Goal: Task Accomplishment & Management: Manage account settings

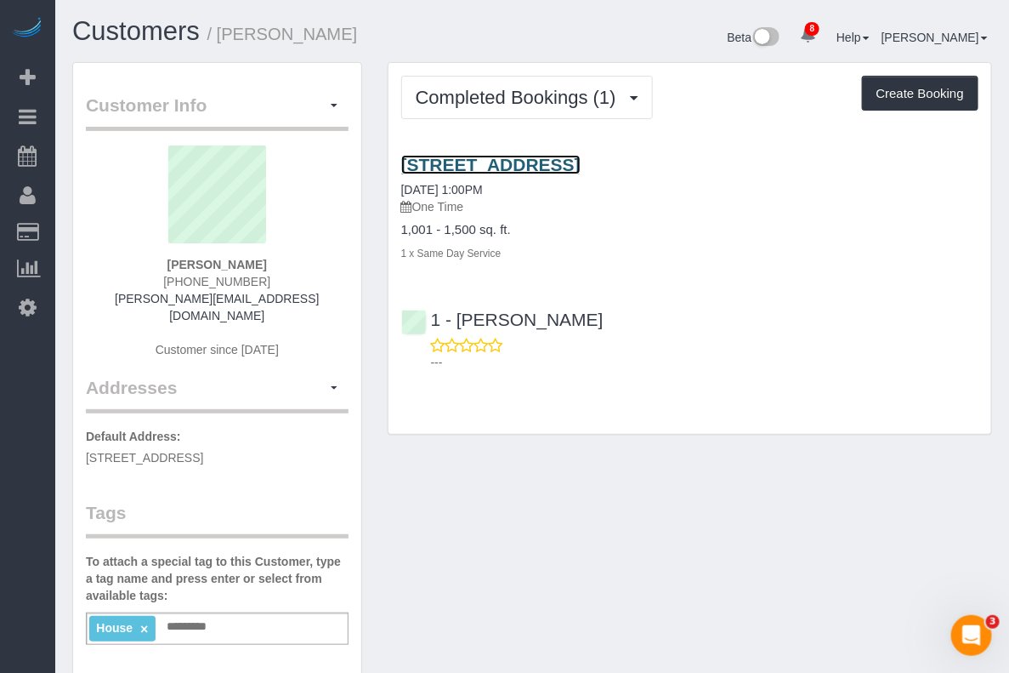
click at [537, 174] on link "232 West 260th Street, Bronx, NY 10471" at bounding box center [490, 165] width 179 height 20
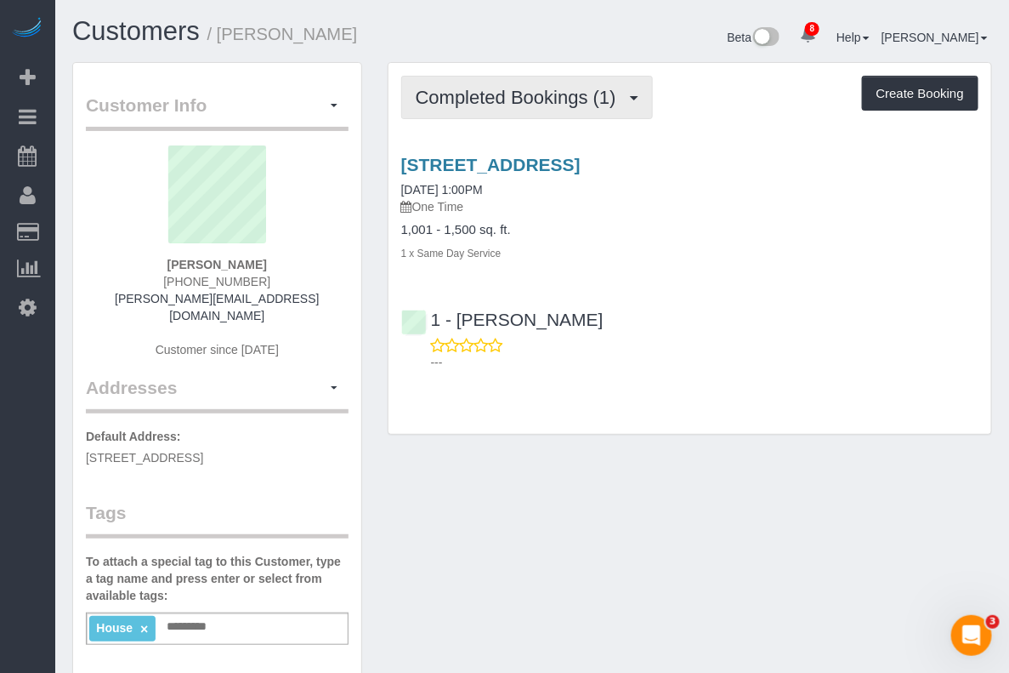
drag, startPoint x: 580, startPoint y: 99, endPoint x: 572, endPoint y: 105, distance: 9.2
click at [579, 99] on span "Completed Bookings (1)" at bounding box center [520, 97] width 209 height 21
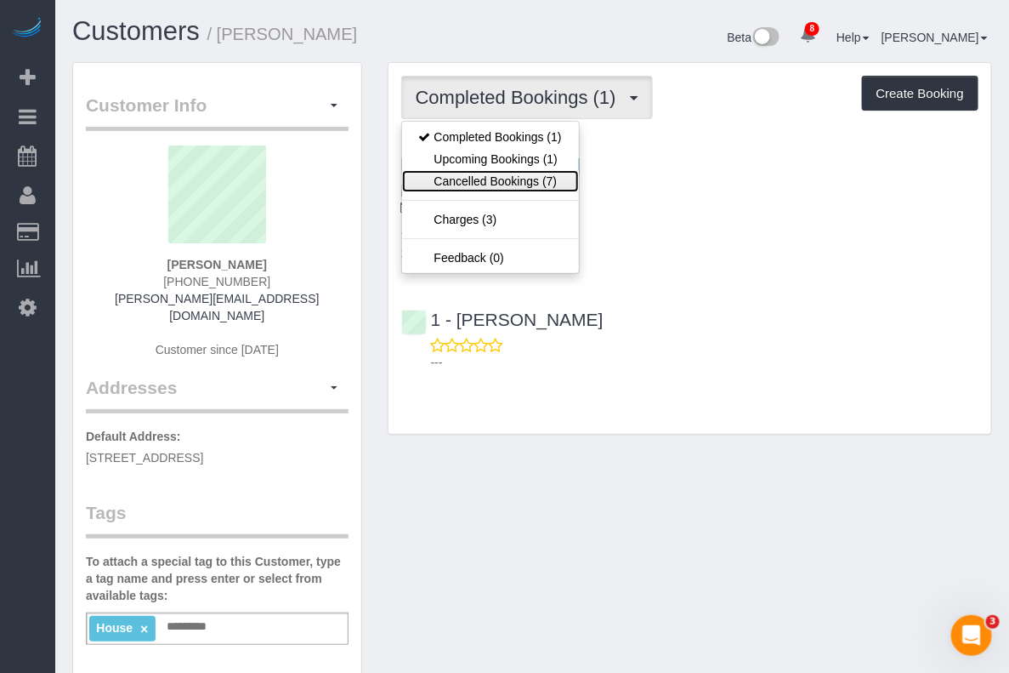
click at [490, 181] on link "Cancelled Bookings (7)" at bounding box center [490, 181] width 177 height 22
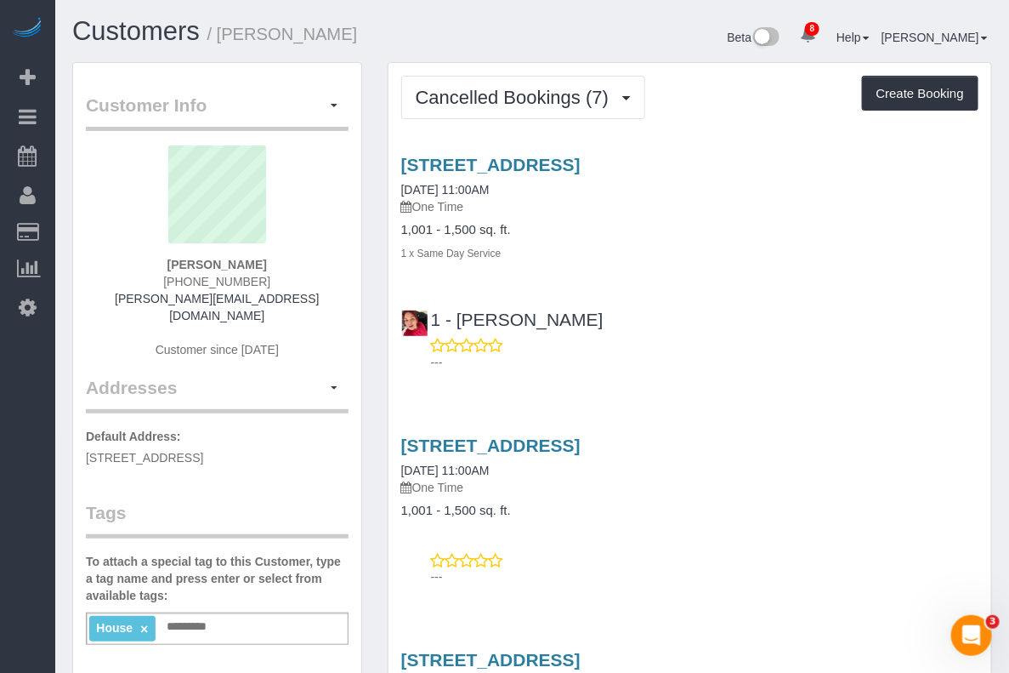
click at [974, 337] on div "---" at bounding box center [689, 354] width 577 height 34
click at [515, 87] on span "Cancelled Bookings (7)" at bounding box center [517, 97] width 202 height 21
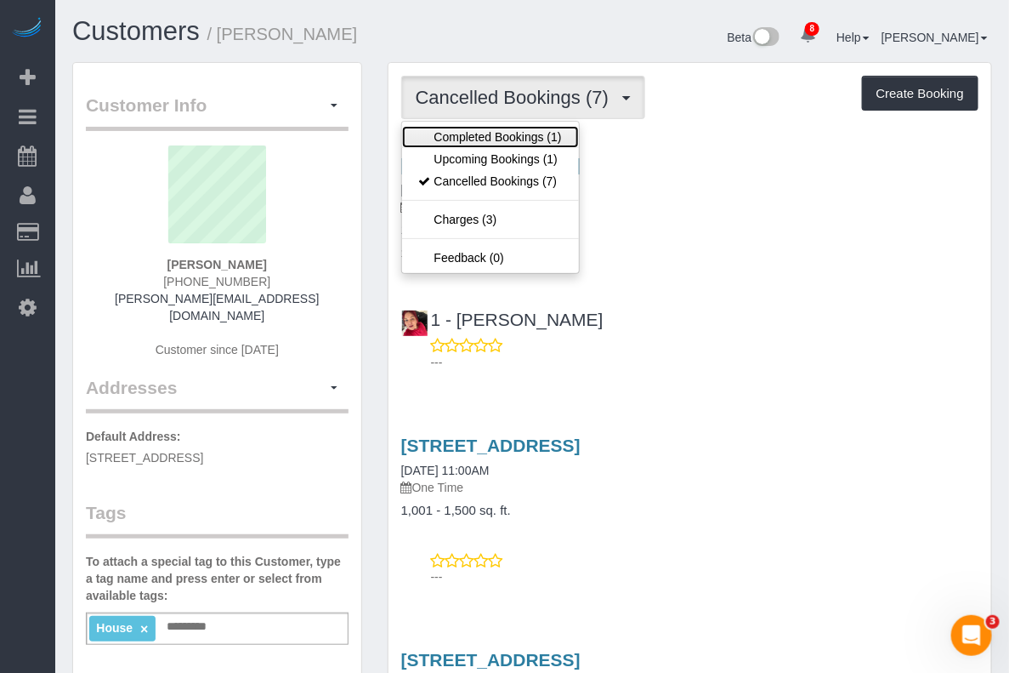
drag, startPoint x: 455, startPoint y: 130, endPoint x: 478, endPoint y: 128, distance: 23.0
click at [456, 130] on link "Completed Bookings (1)" at bounding box center [490, 137] width 177 height 22
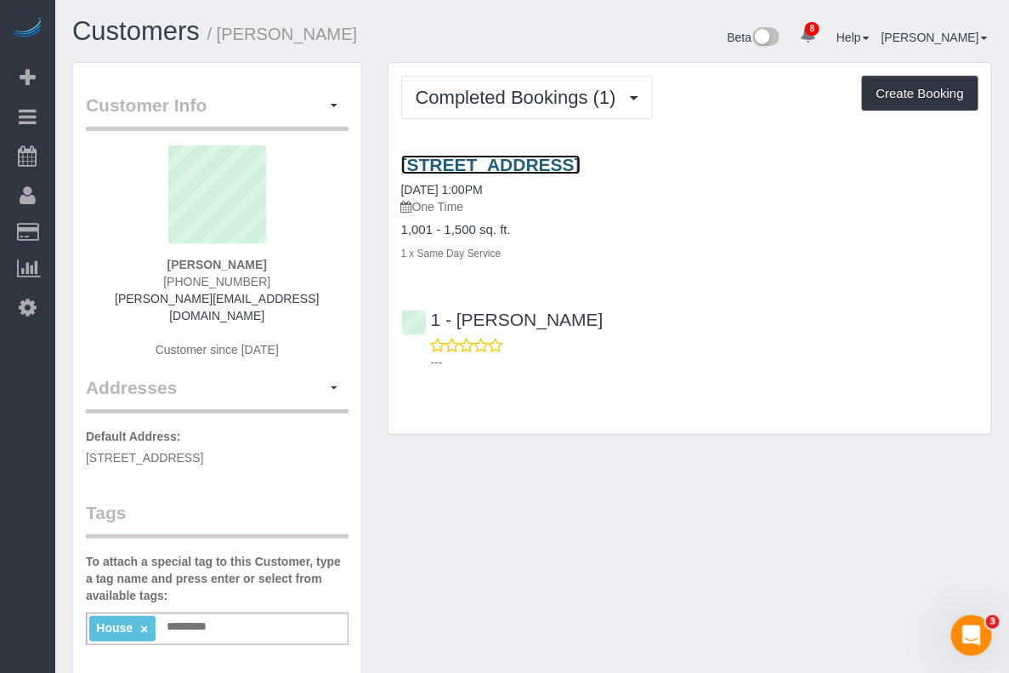
click at [510, 174] on link "232 West 260th Street, Bronx, NY 10471" at bounding box center [490, 165] width 179 height 20
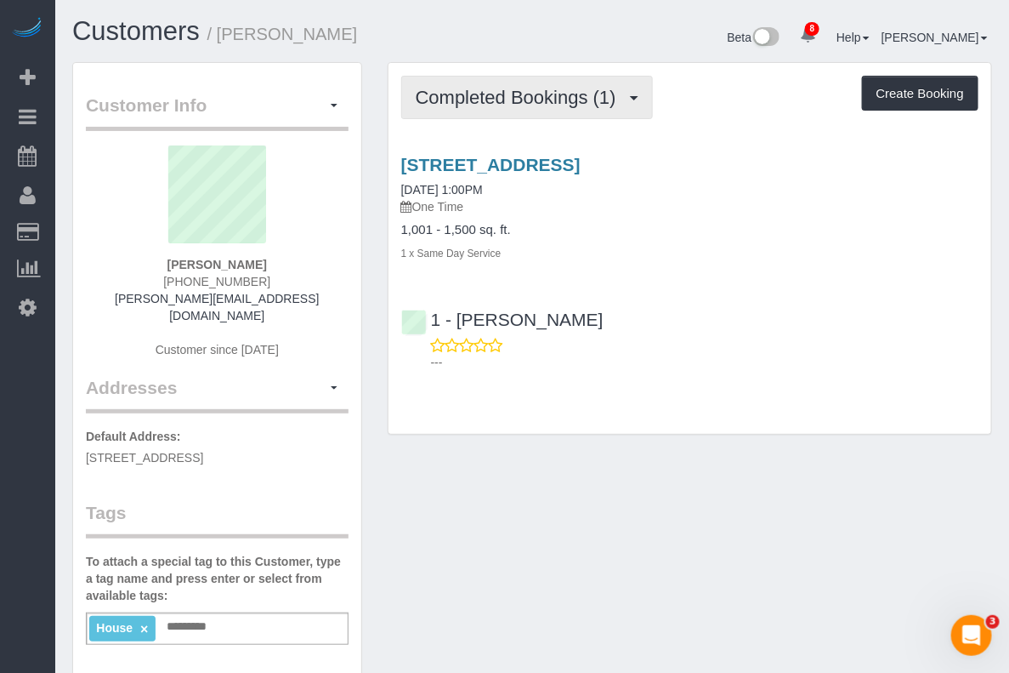
click at [533, 109] on button "Completed Bookings (1)" at bounding box center [527, 97] width 252 height 43
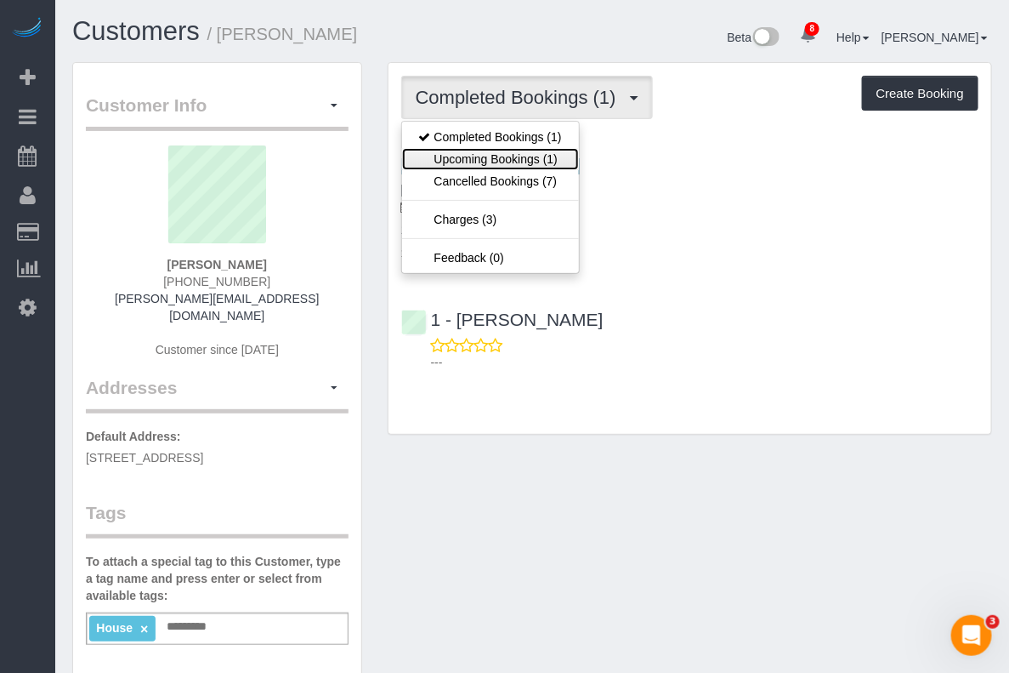
click at [503, 157] on link "Upcoming Bookings (1)" at bounding box center [490, 159] width 177 height 22
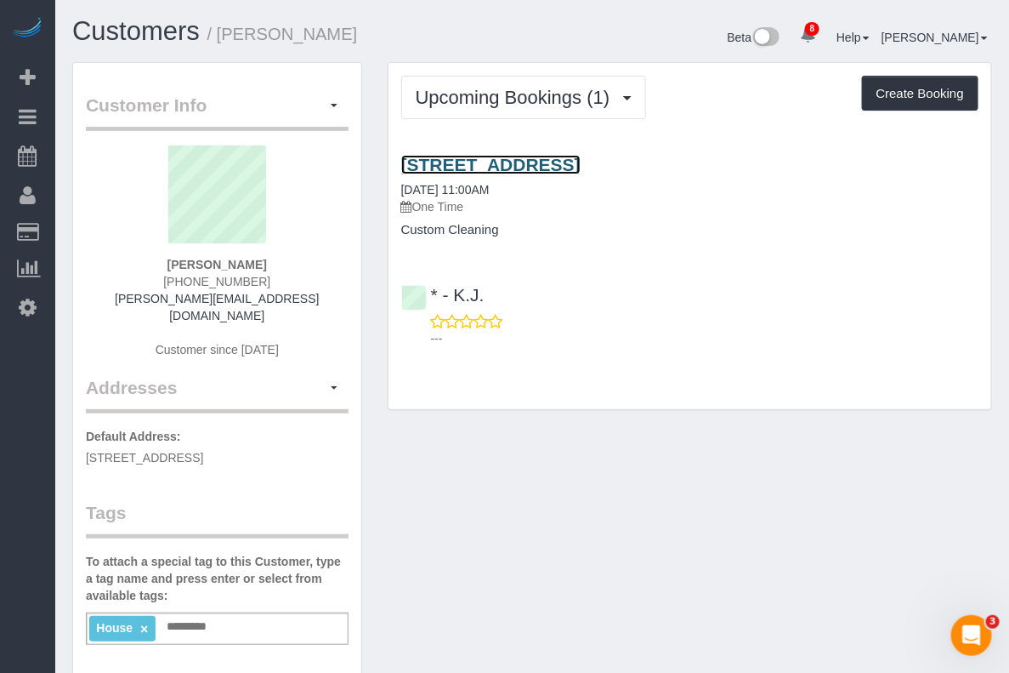
click at [558, 174] on link "232 West 260th Street, Bronx, NY 10471" at bounding box center [490, 165] width 179 height 20
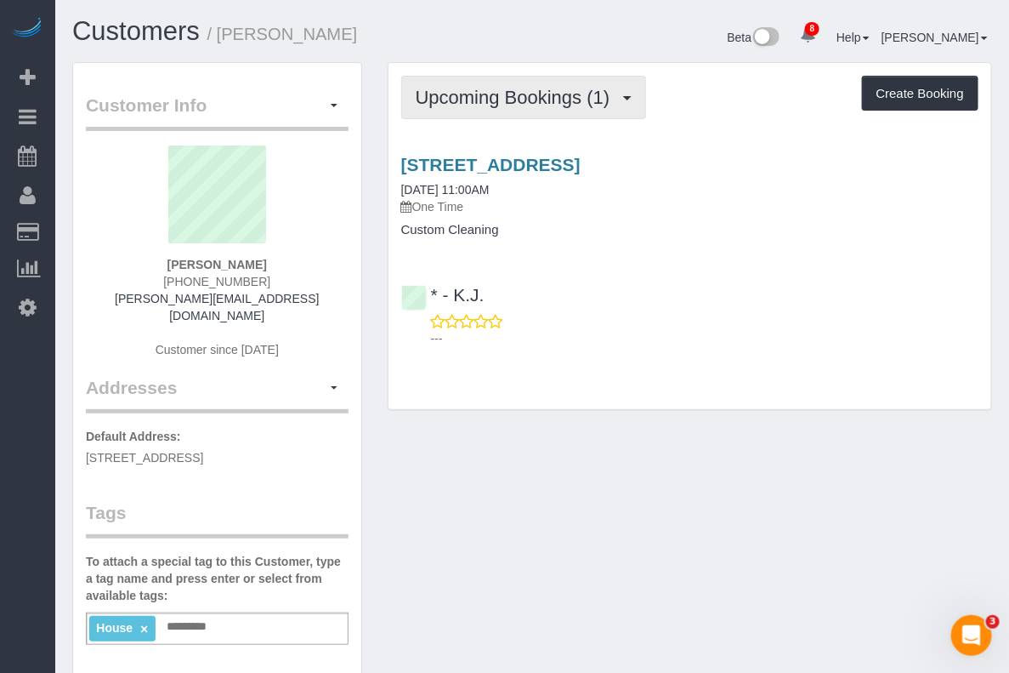
click at [493, 94] on span "Upcoming Bookings (1)" at bounding box center [517, 97] width 203 height 21
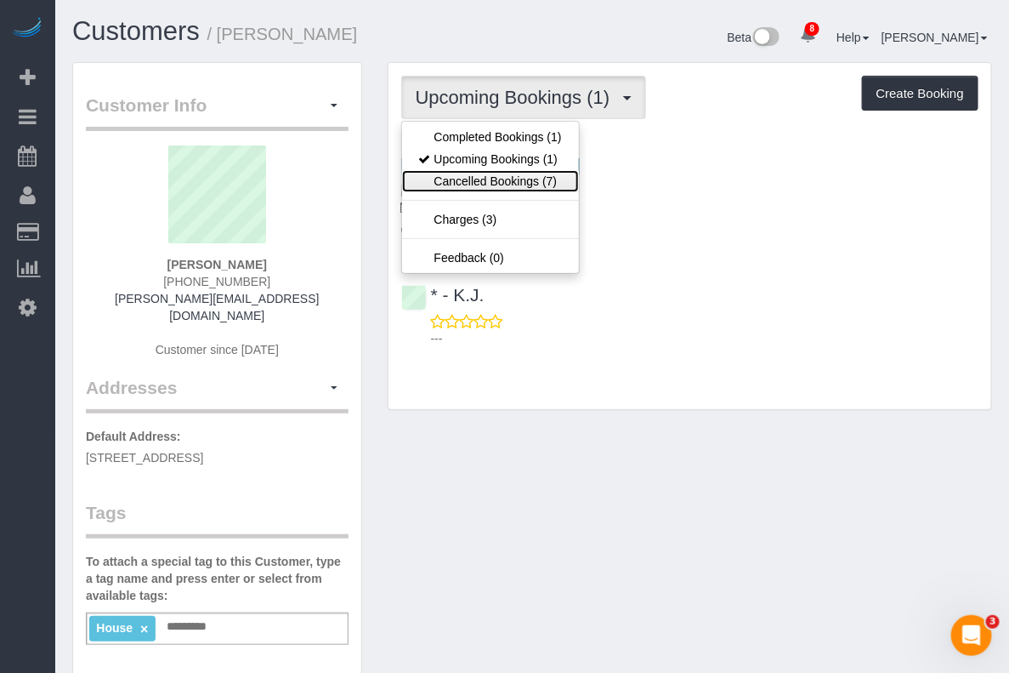
click at [461, 177] on link "Cancelled Bookings (7)" at bounding box center [490, 181] width 177 height 22
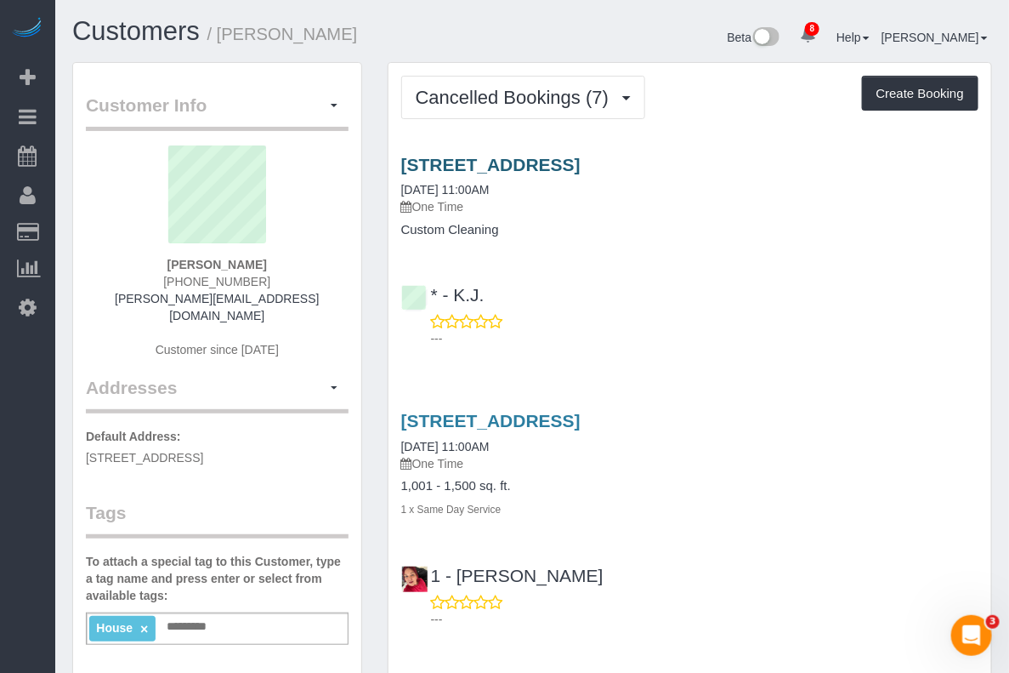
drag, startPoint x: 487, startPoint y: 210, endPoint x: 406, endPoint y: 196, distance: 82.9
click at [406, 174] on h3 "232 West 260th Street, Bronx, NY 10471" at bounding box center [689, 165] width 577 height 20
copy link "232 West 260th Street, Bronx, NY 10471"
click at [971, 270] on div "* - K.J. ---" at bounding box center [690, 308] width 603 height 77
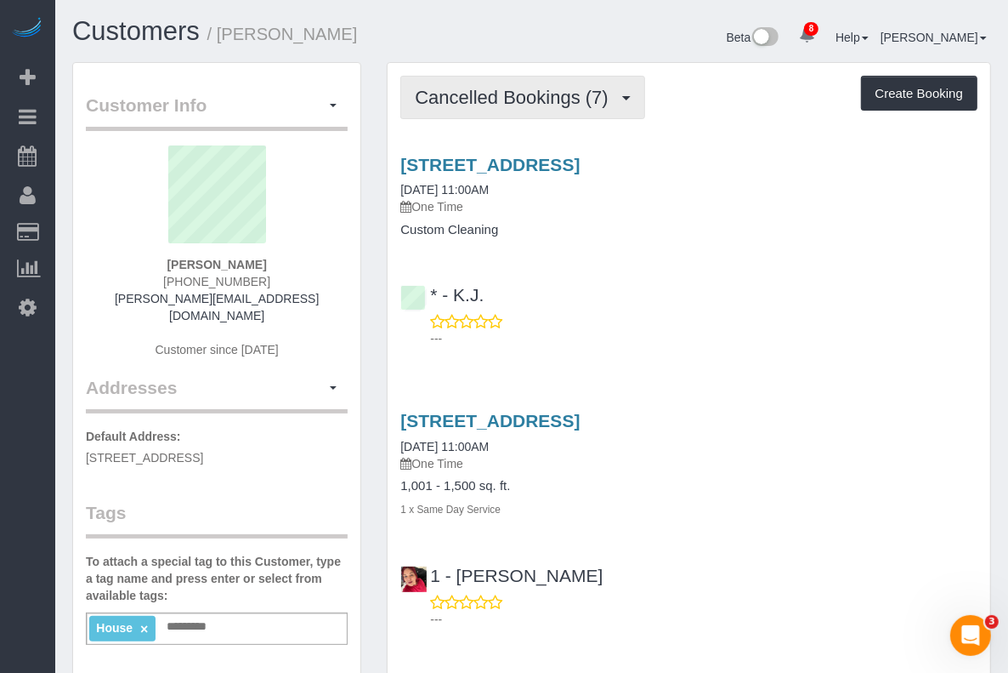
click at [559, 105] on span "Cancelled Bookings (7)" at bounding box center [516, 97] width 202 height 21
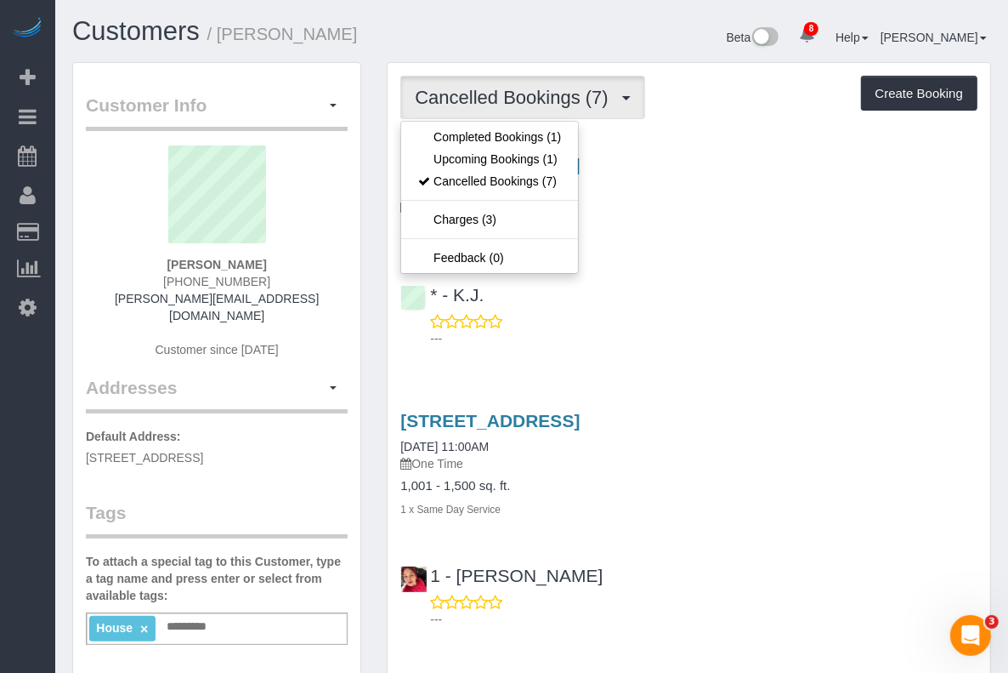
click at [0, 0] on h4 "Service" at bounding box center [0, 0] width 0 height 0
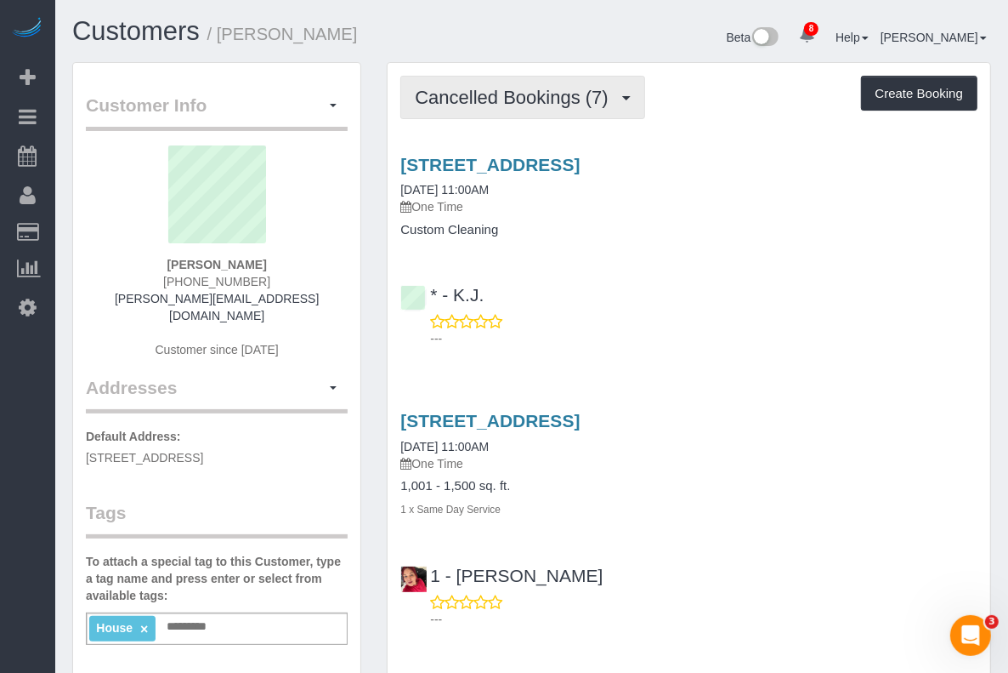
click at [498, 108] on button "Cancelled Bookings (7)" at bounding box center [522, 97] width 245 height 43
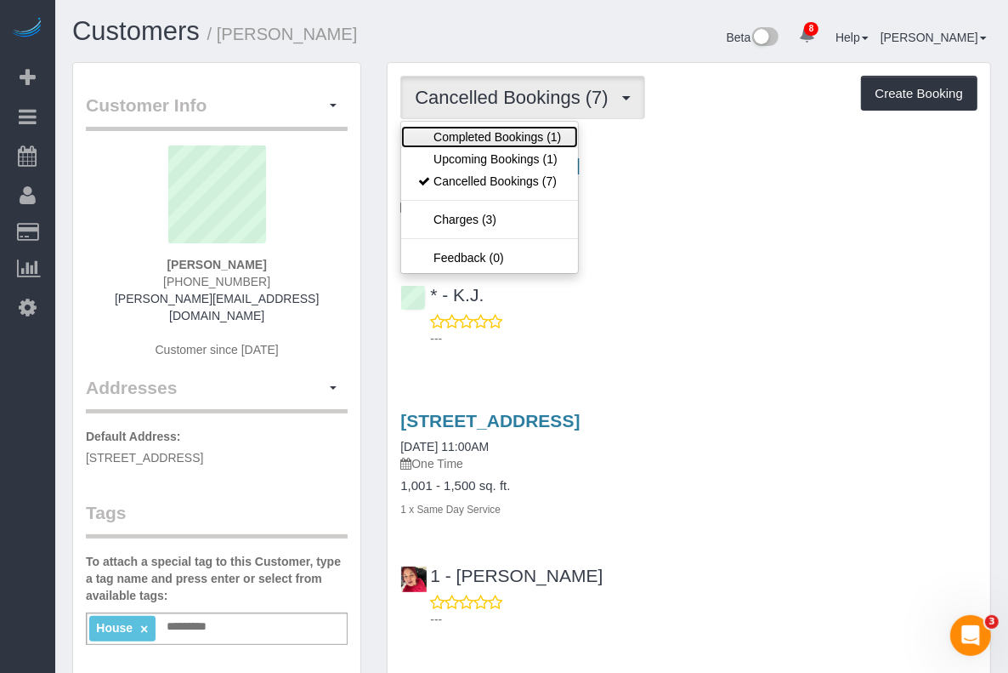
click at [463, 133] on link "Completed Bookings (1)" at bounding box center [489, 137] width 177 height 22
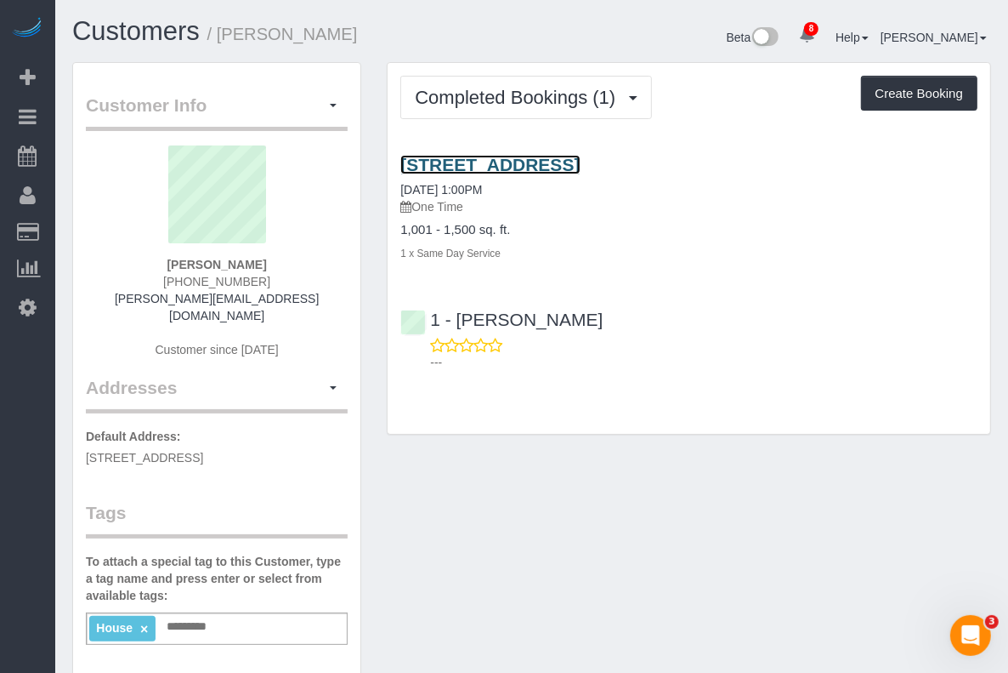
click at [541, 174] on link "232 West 260th Street, Bronx, NY 10471" at bounding box center [489, 165] width 179 height 20
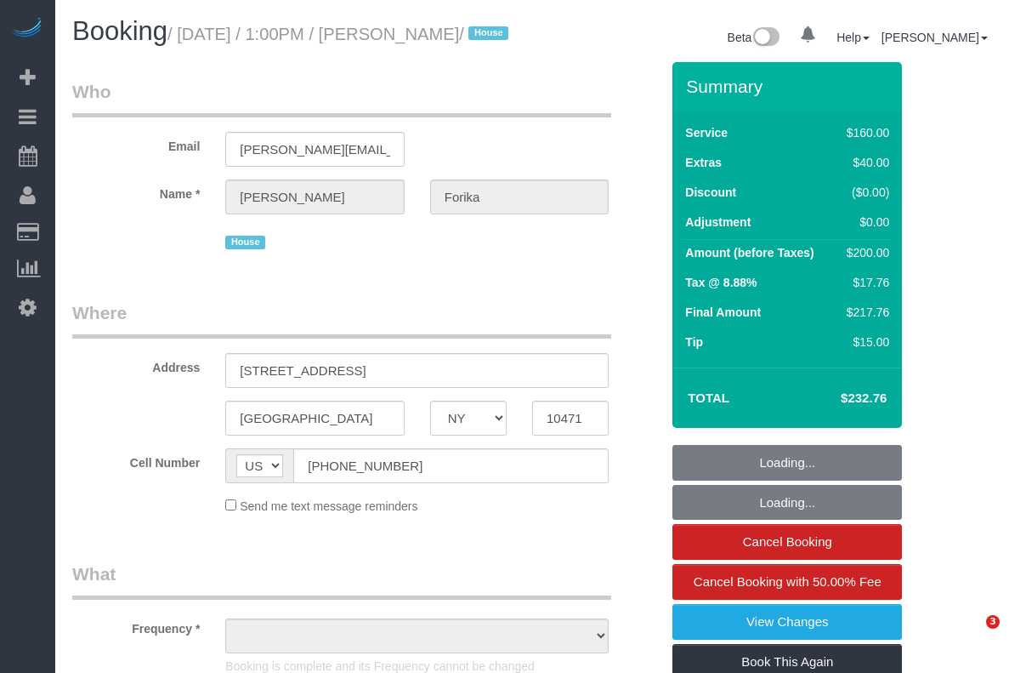
select select "NY"
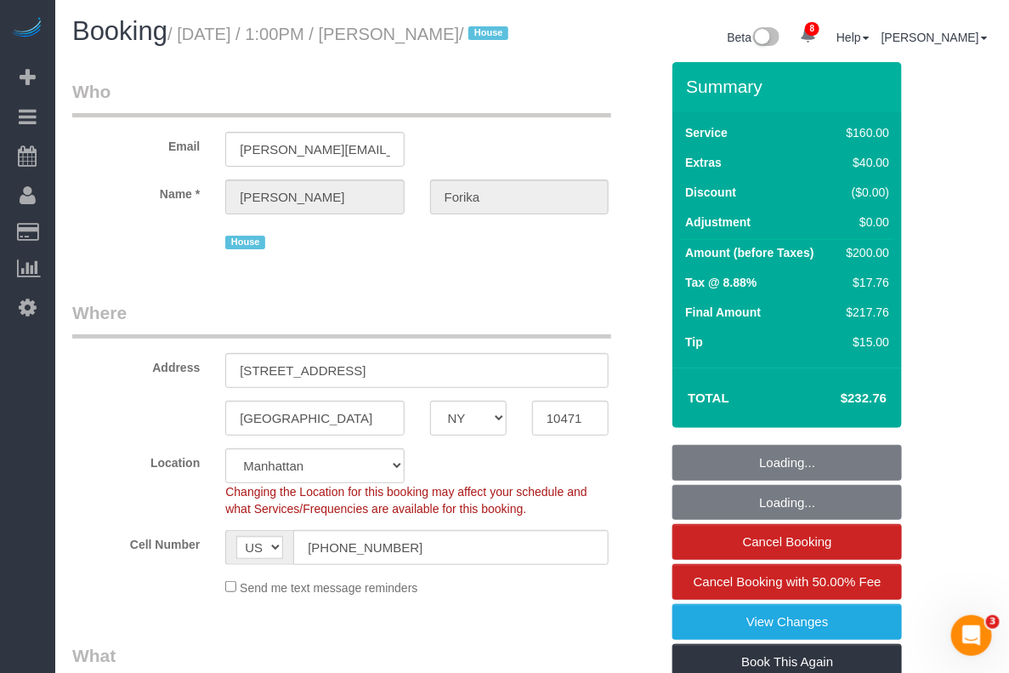
select select "object:848"
select select "number:59"
select select "number:72"
select select "number:15"
select select "number:5"
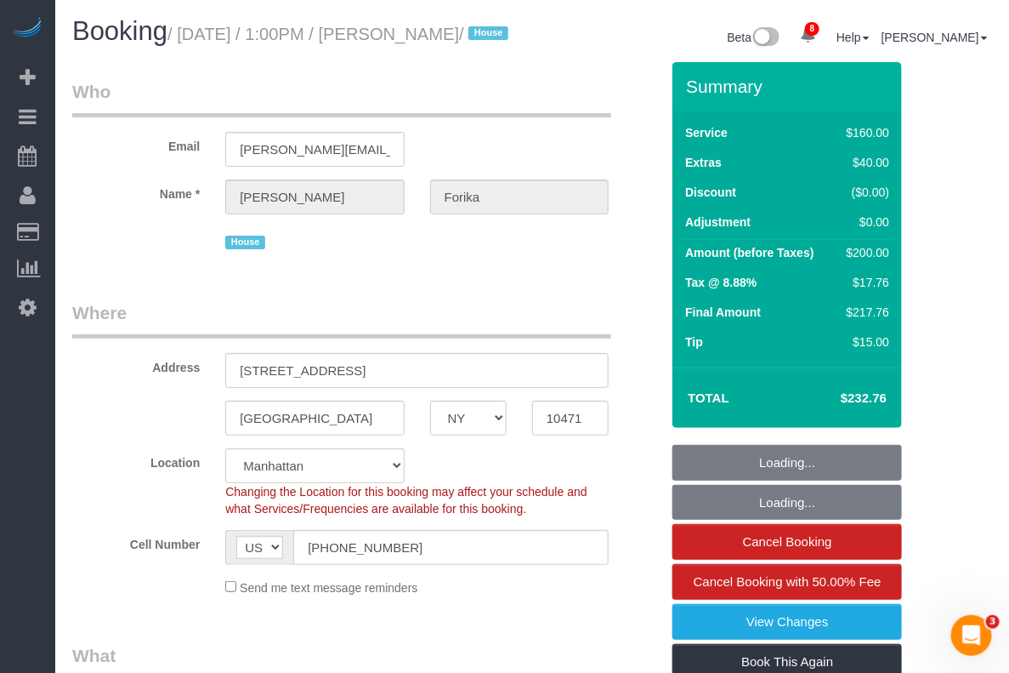
select select "spot1"
select select "object:1363"
select select "string:stripe-pm_1RvWji4VGloSiKo7kX9Qp7Cw"
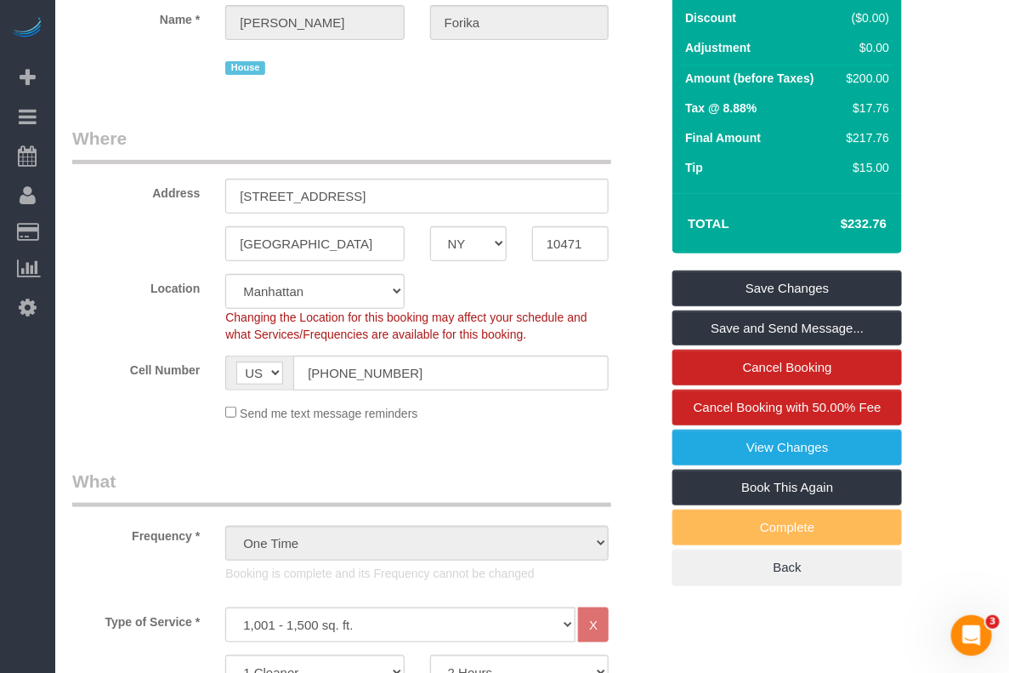
scroll to position [213, 0]
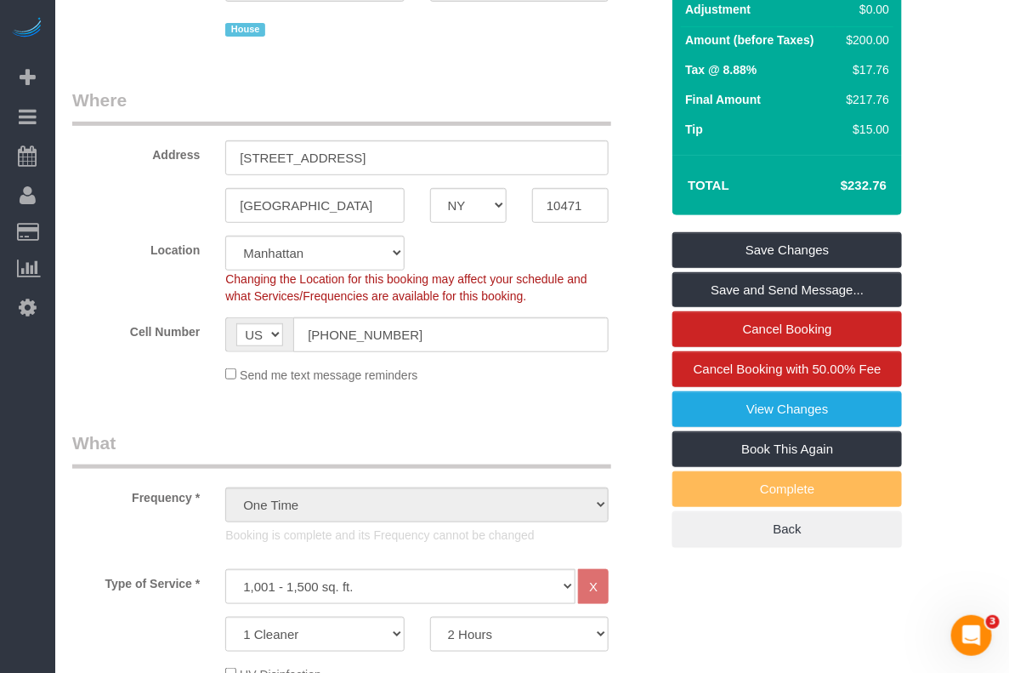
click at [536, 383] on div "Send me text message reminders" at bounding box center [417, 374] width 409 height 19
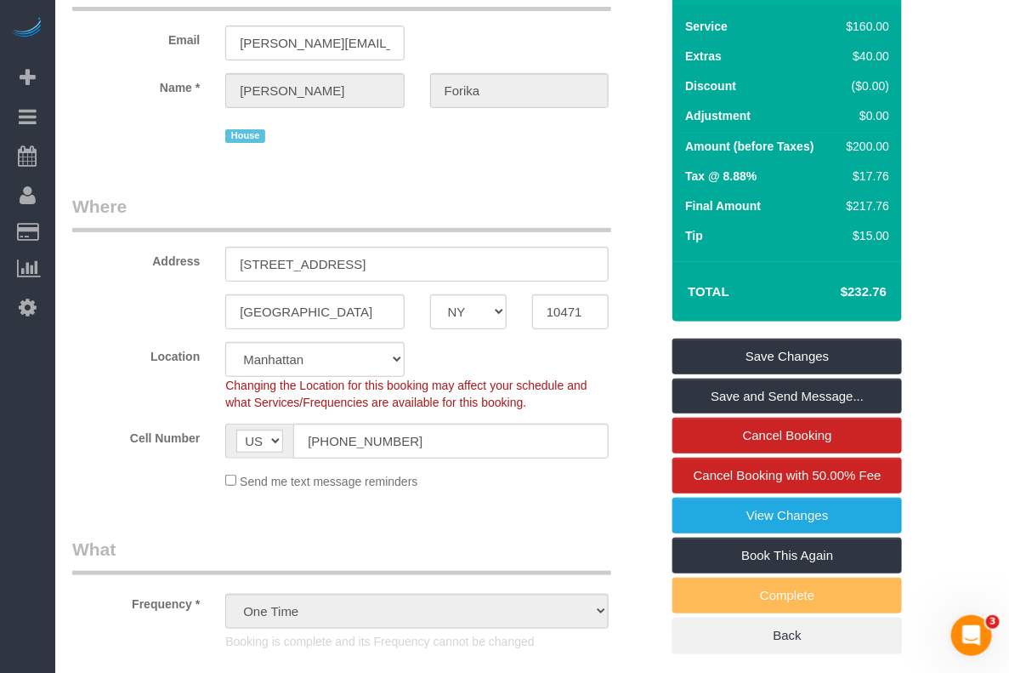
scroll to position [0, 0]
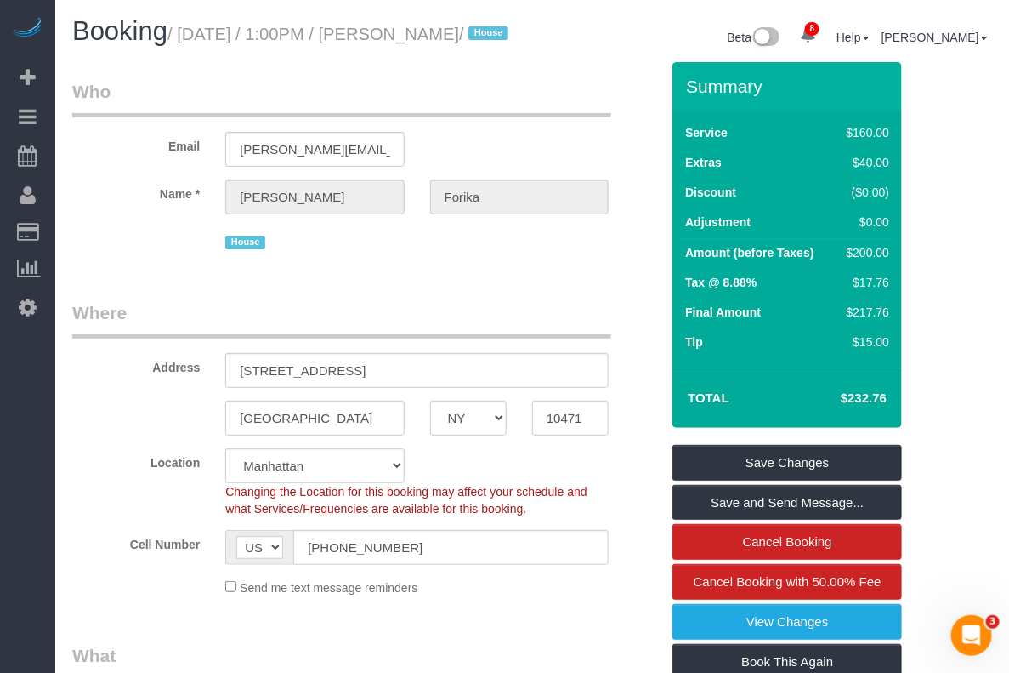
drag, startPoint x: 393, startPoint y: 27, endPoint x: 485, endPoint y: 44, distance: 93.4
click at [496, 41] on small "/ August 13, 2025 / 1:00PM / Esther Forika / House" at bounding box center [341, 34] width 346 height 19
copy small "Esther Forika"
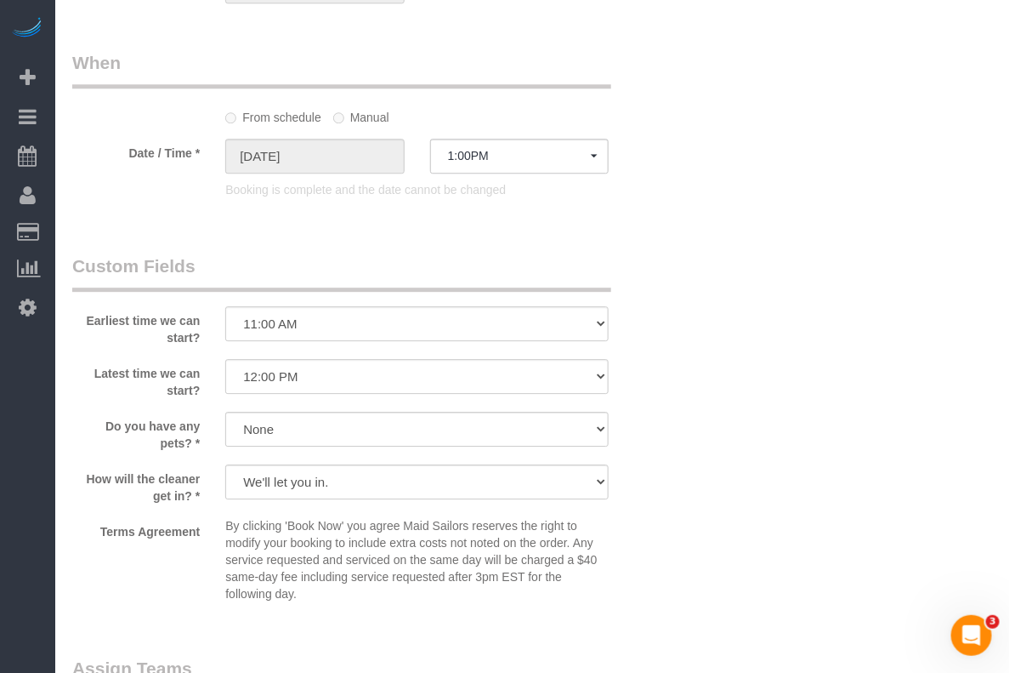
scroll to position [1382, 0]
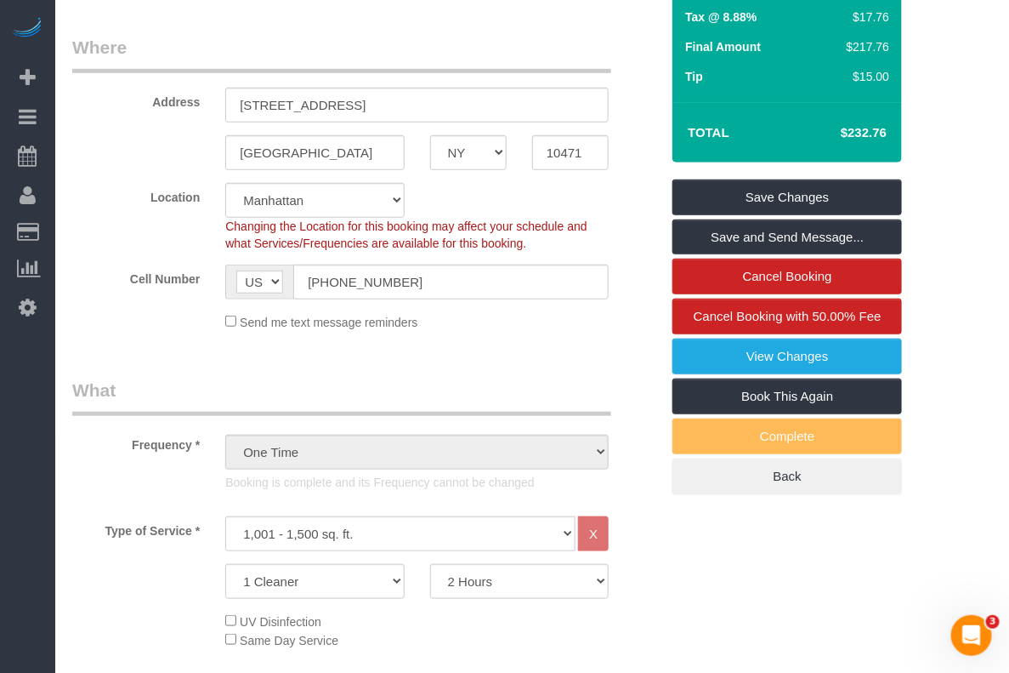
scroll to position [0, 0]
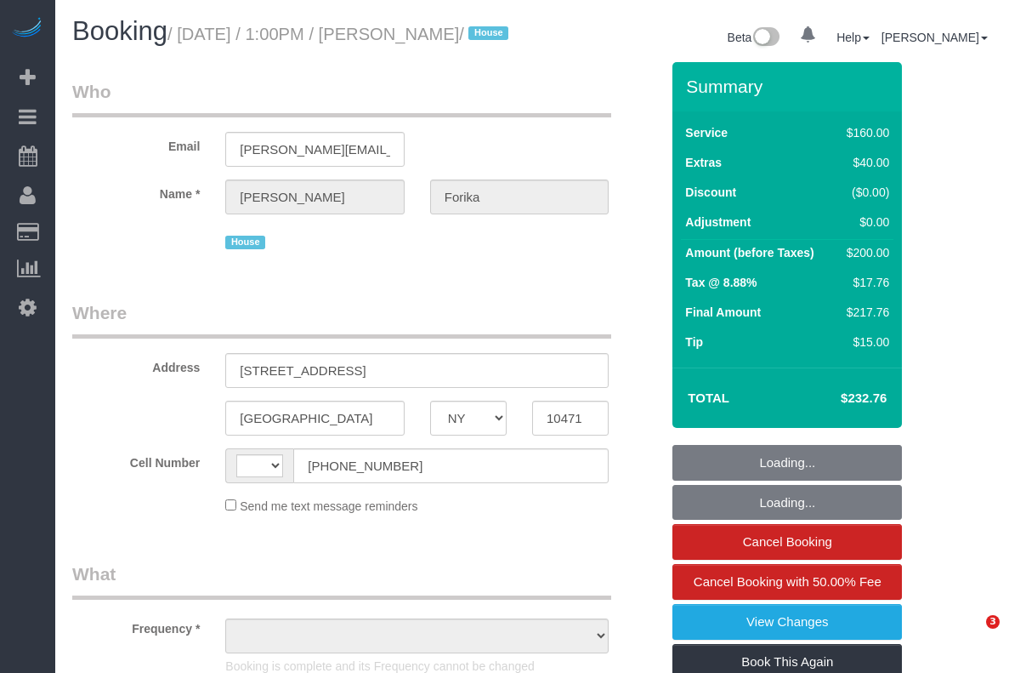
select select "NY"
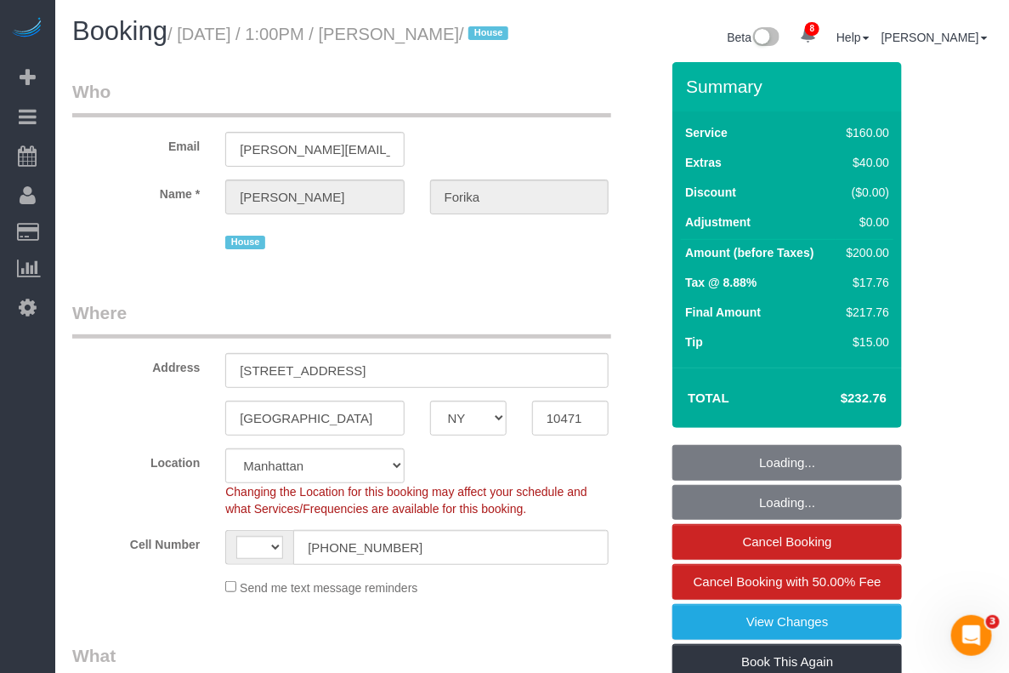
select select "object:460"
select select "string:[GEOGRAPHIC_DATA]"
select select "string:stripe-pm_1RvWji4VGloSiKo7kX9Qp7Cw"
select select "spot1"
select select "number:59"
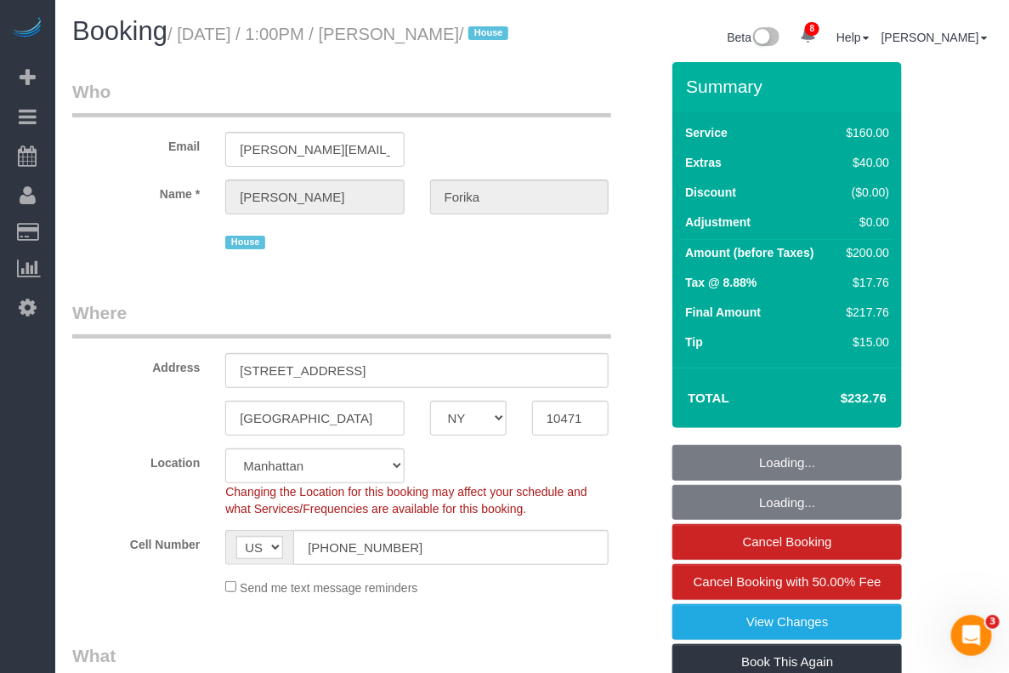
select select "number:72"
select select "number:15"
select select "number:5"
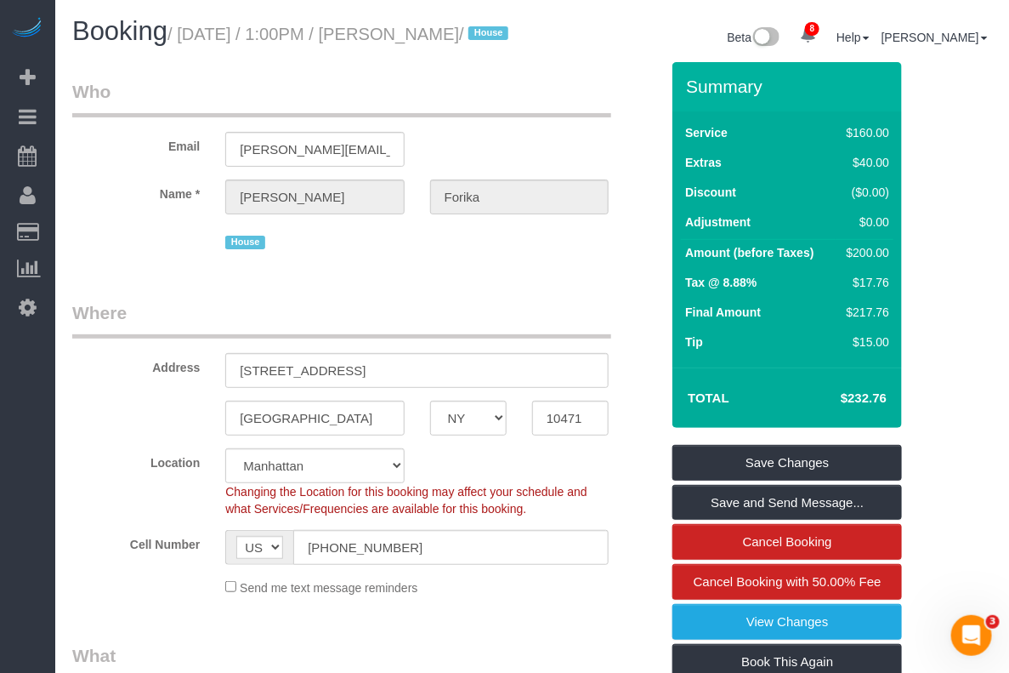
scroll to position [106, 0]
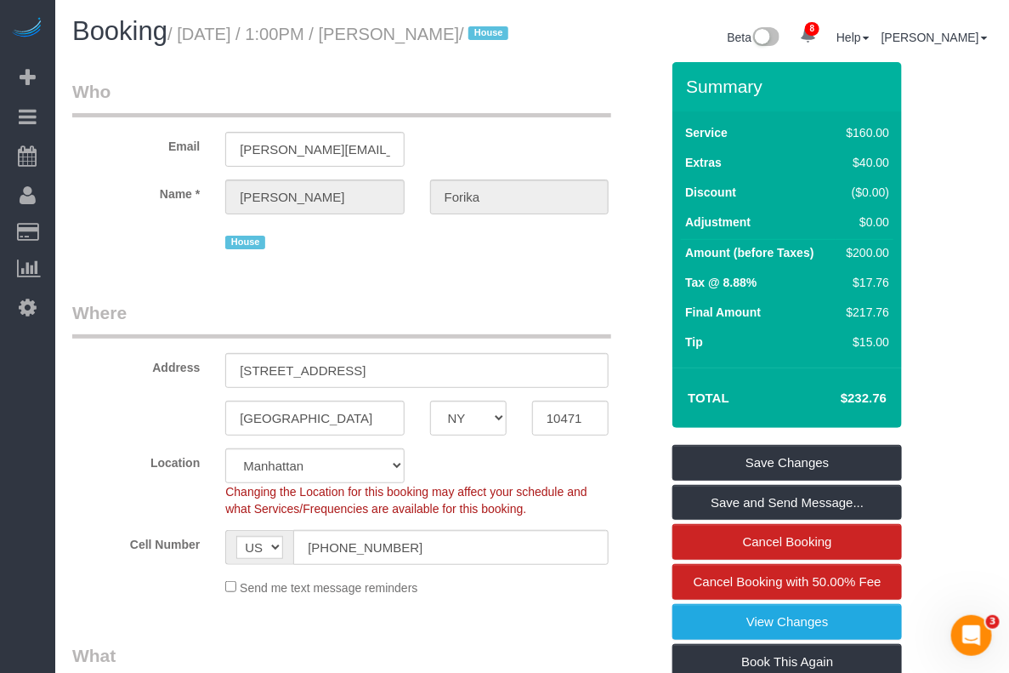
drag, startPoint x: 395, startPoint y: 38, endPoint x: 499, endPoint y: 32, distance: 103.9
click at [499, 32] on small "/ August 13, 2025 / 1:00PM / Esther Forika / House" at bounding box center [341, 34] width 346 height 19
copy small "[PERSON_NAME]"
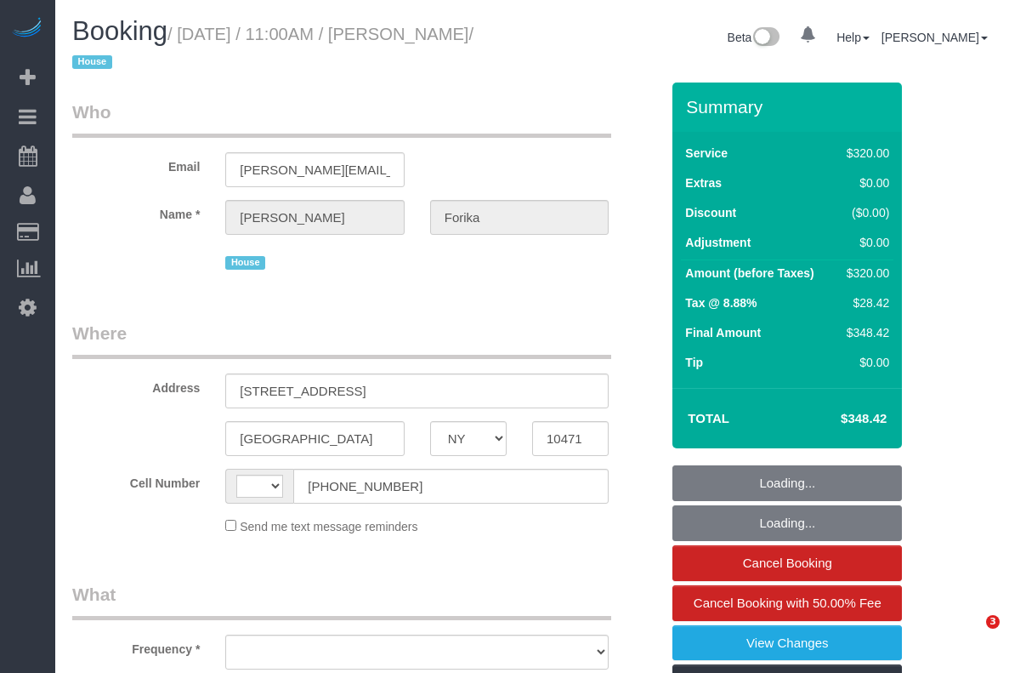
select select "NY"
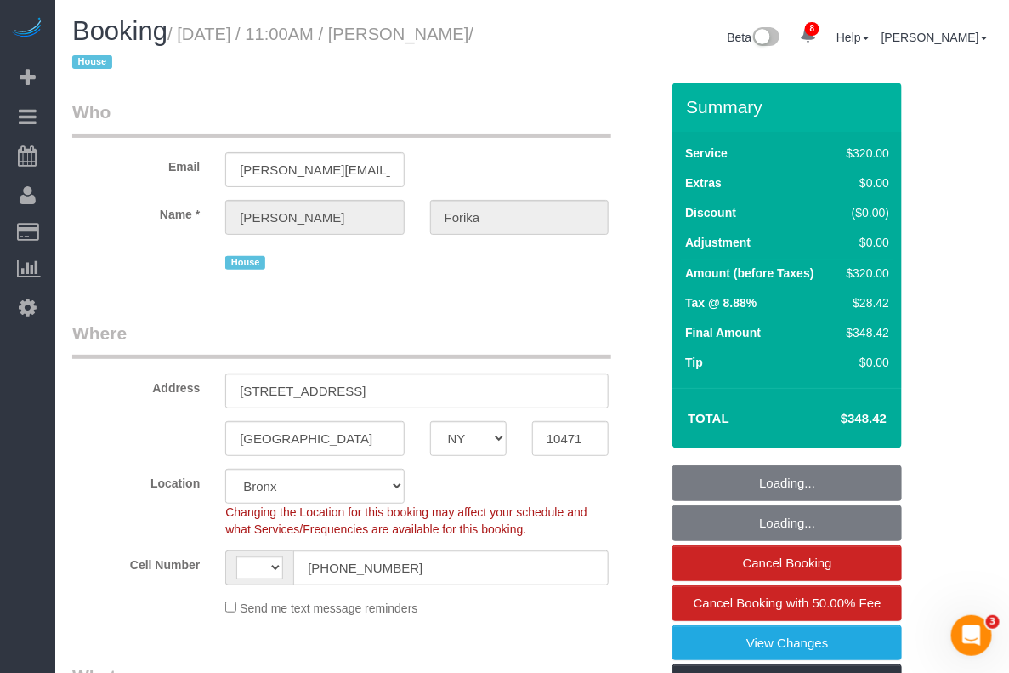
select select "string:US"
select select "string:stripe-pm_1Rw0nu4VGloSiKo7kbR1sPWl"
select select "240"
select select "number:66"
select select "number:78"
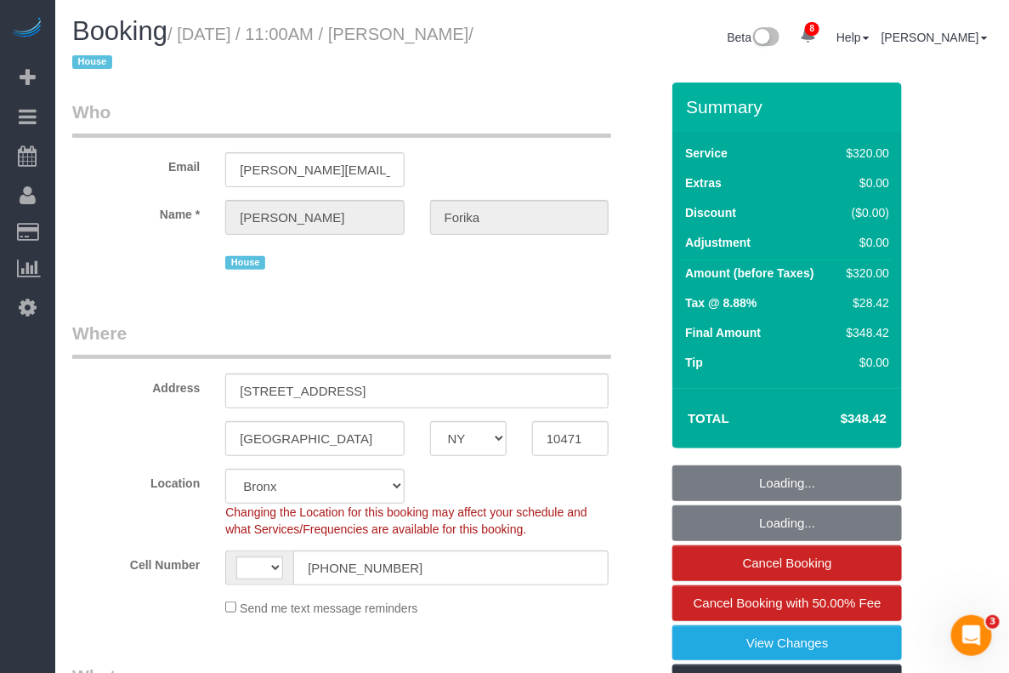
select select "number:15"
select select "number:5"
select select "object:972"
select select "spot1"
select select "object:1144"
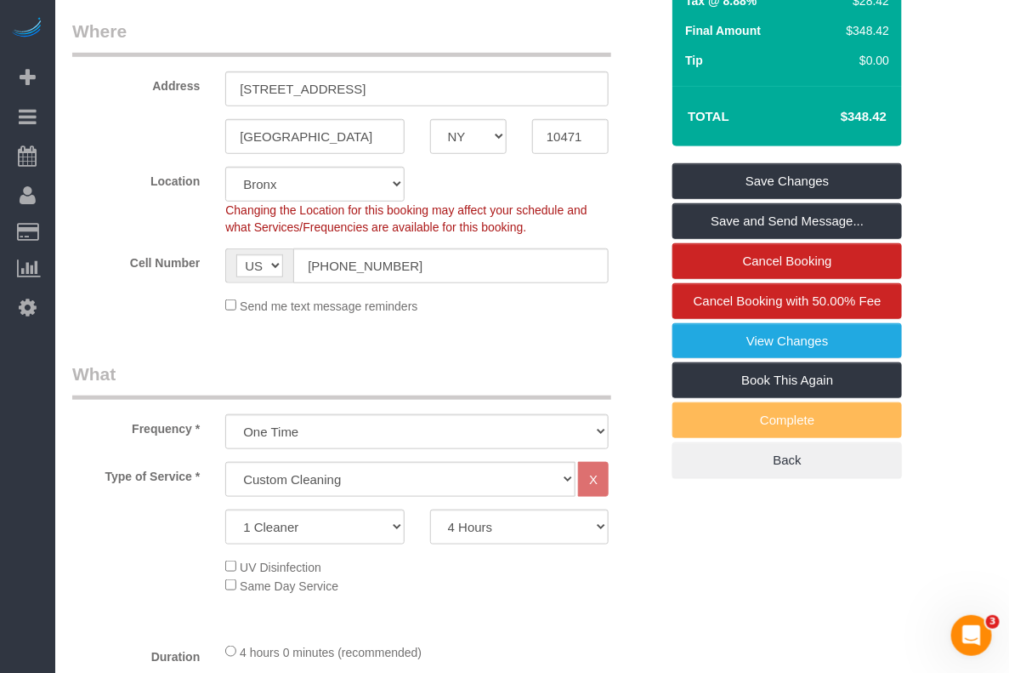
scroll to position [425, 0]
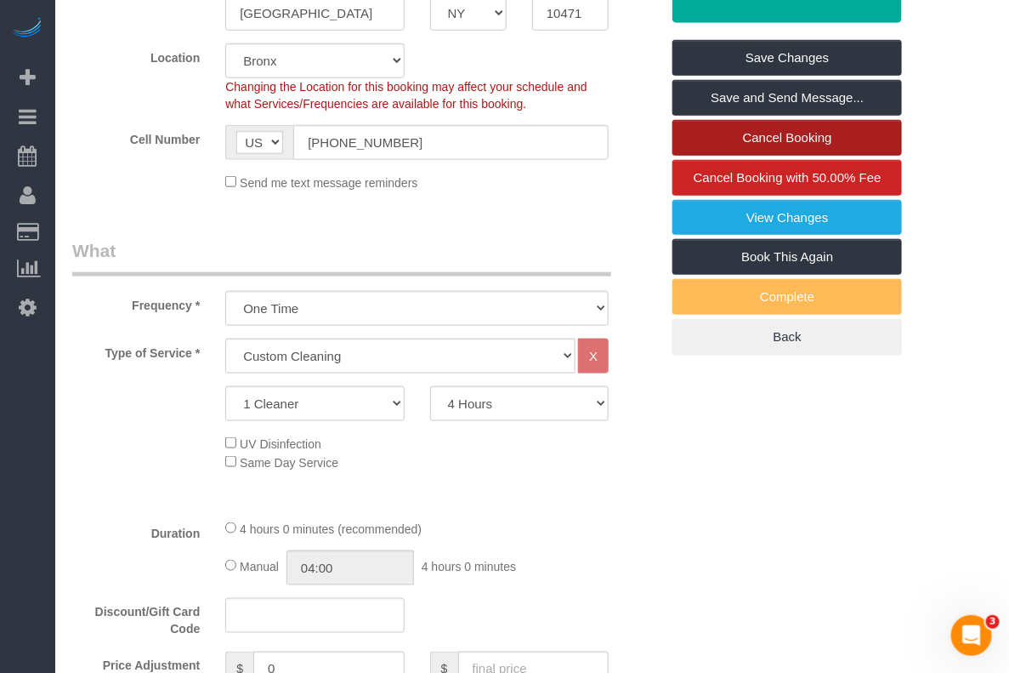
click at [775, 137] on link "Cancel Booking" at bounding box center [788, 138] width 230 height 36
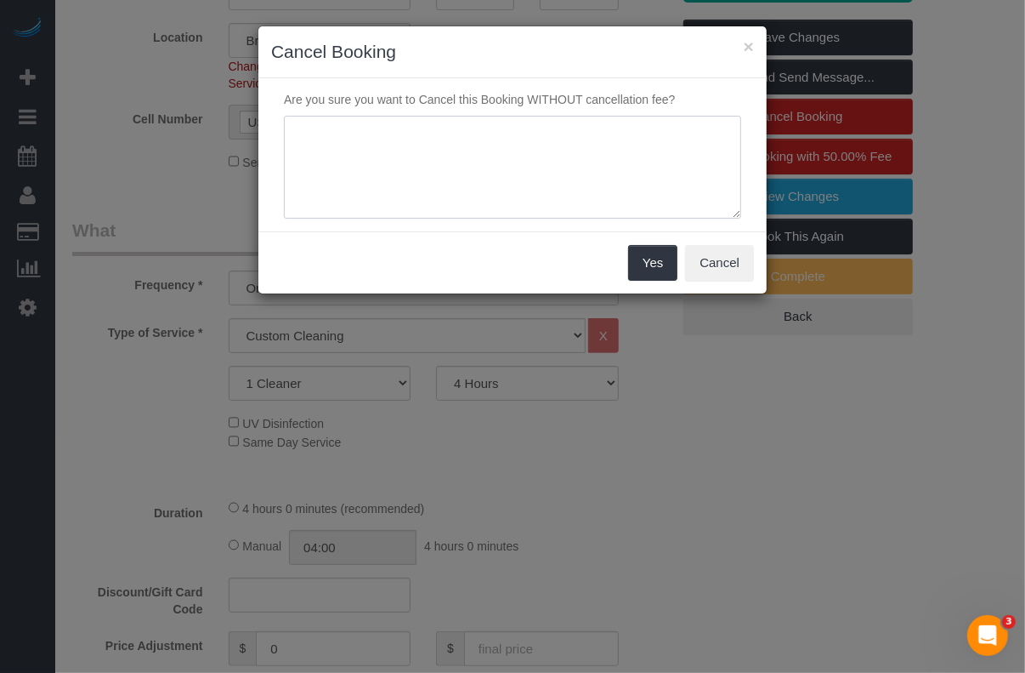
click at [470, 192] on textarea at bounding box center [512, 168] width 457 height 104
type textarea "f"
type textarea "charges disputed"
click at [649, 258] on button "Yes" at bounding box center [652, 263] width 49 height 36
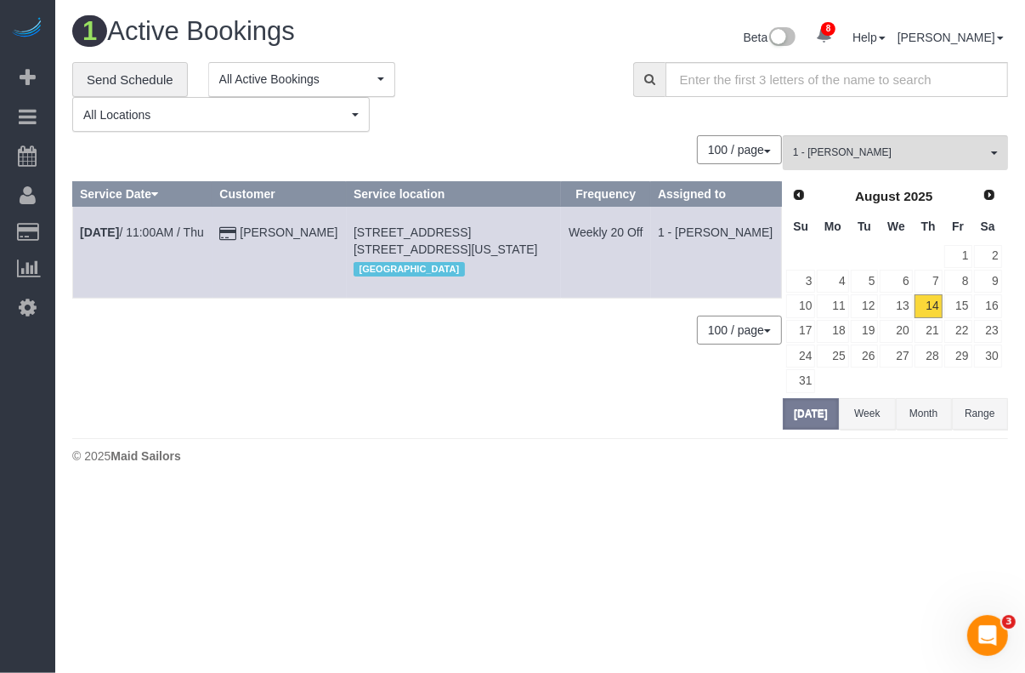
click at [480, 75] on div "**********" at bounding box center [340, 97] width 536 height 71
click at [963, 478] on div "1 Active Bookings Beta 8 Your Notifications You have 0 alerts × You have 3 to c…" at bounding box center [540, 244] width 970 height 489
click at [963, 486] on div "1 Active Bookings Beta 8 Your Notifications You have 0 alerts × You have 3 to c…" at bounding box center [540, 244] width 970 height 489
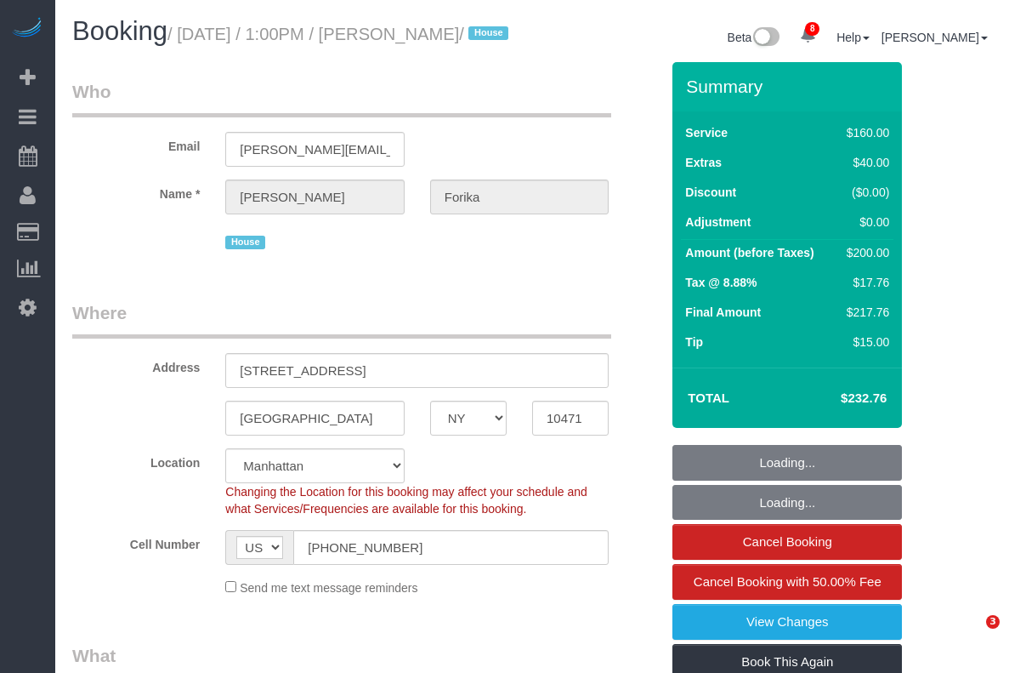
select select "NY"
select select "number:59"
select select "number:72"
select select "number:15"
select select "number:5"
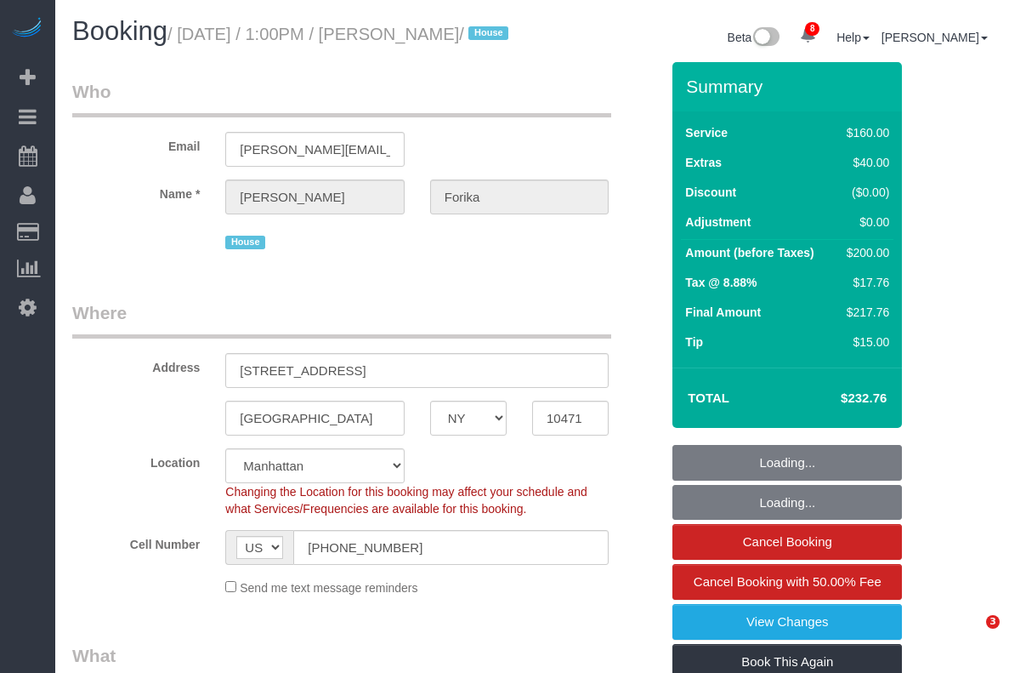
select select "object:1363"
select select "spot1"
select select "NY"
select select "number:59"
select select "number:72"
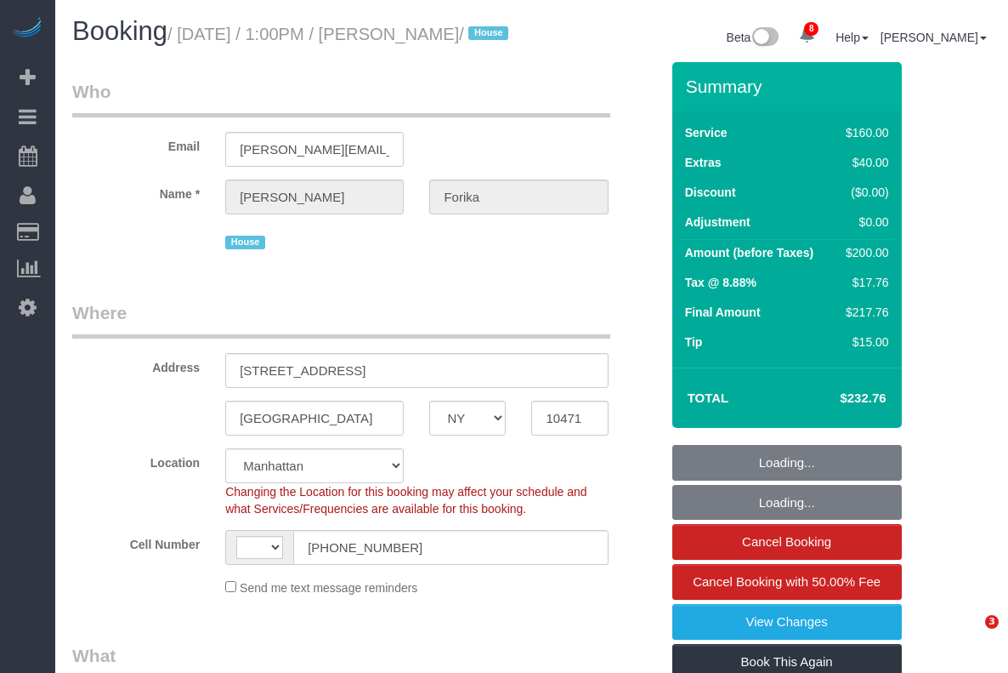
select select "number:15"
select select "number:5"
select select "string:US"
select select "string:stripe-pm_1RvWji4VGloSiKo7kX9Qp7Cw"
select select "object:936"
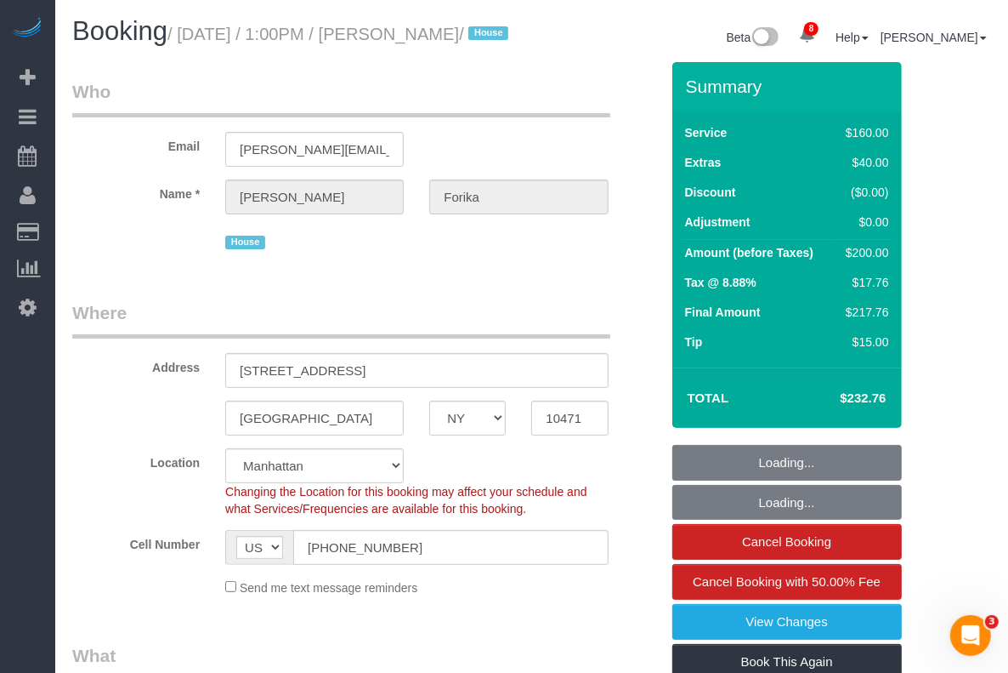
select select "spot1"
select select "object:1363"
click at [838, 406] on h4 "$232.76" at bounding box center [837, 398] width 97 height 14
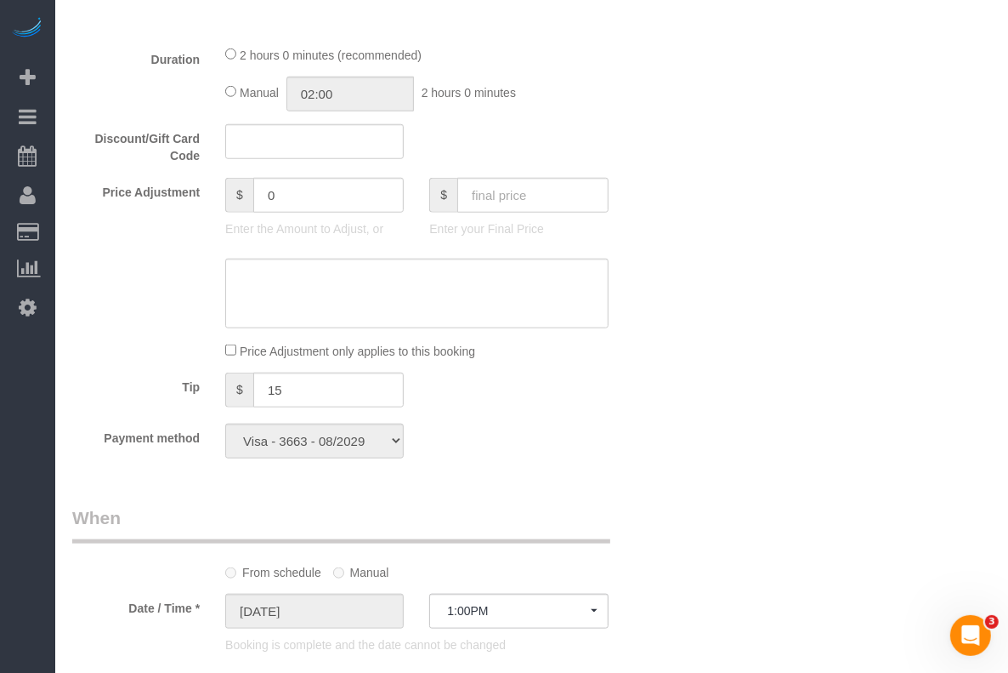
scroll to position [957, 0]
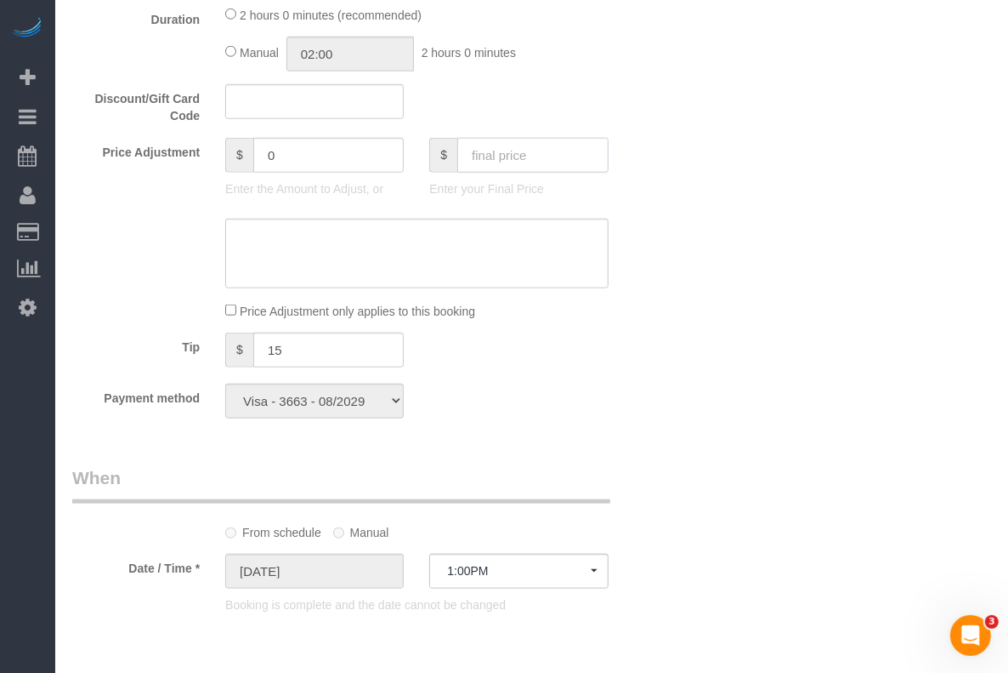
click at [490, 173] on input "text" at bounding box center [532, 155] width 151 height 35
type input "0"
click at [406, 249] on textarea at bounding box center [416, 254] width 383 height 70
type input "-200"
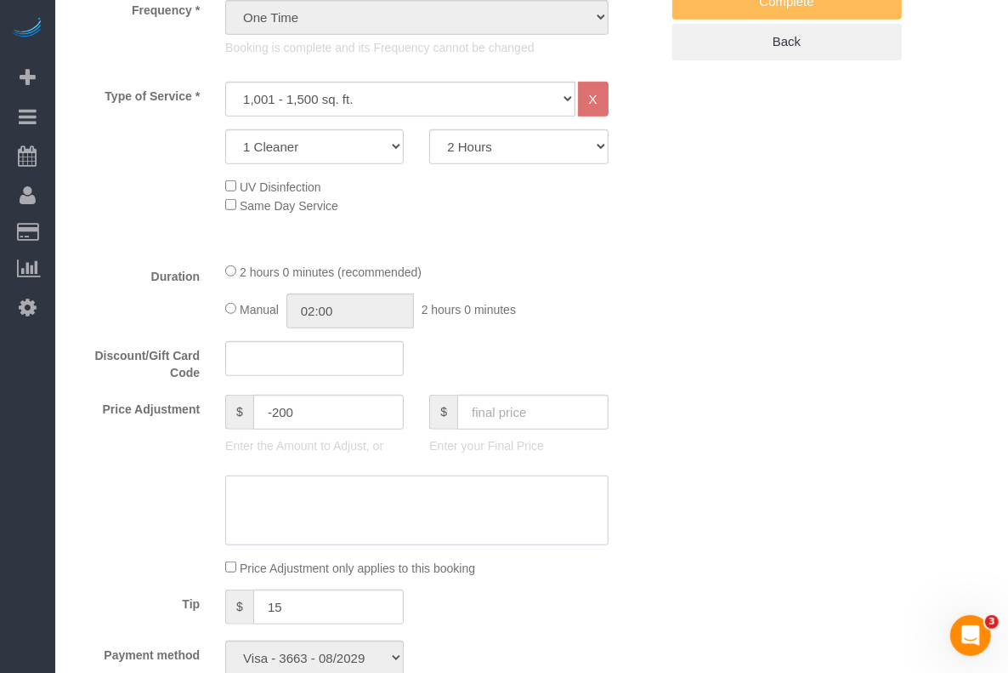
scroll to position [744, 0]
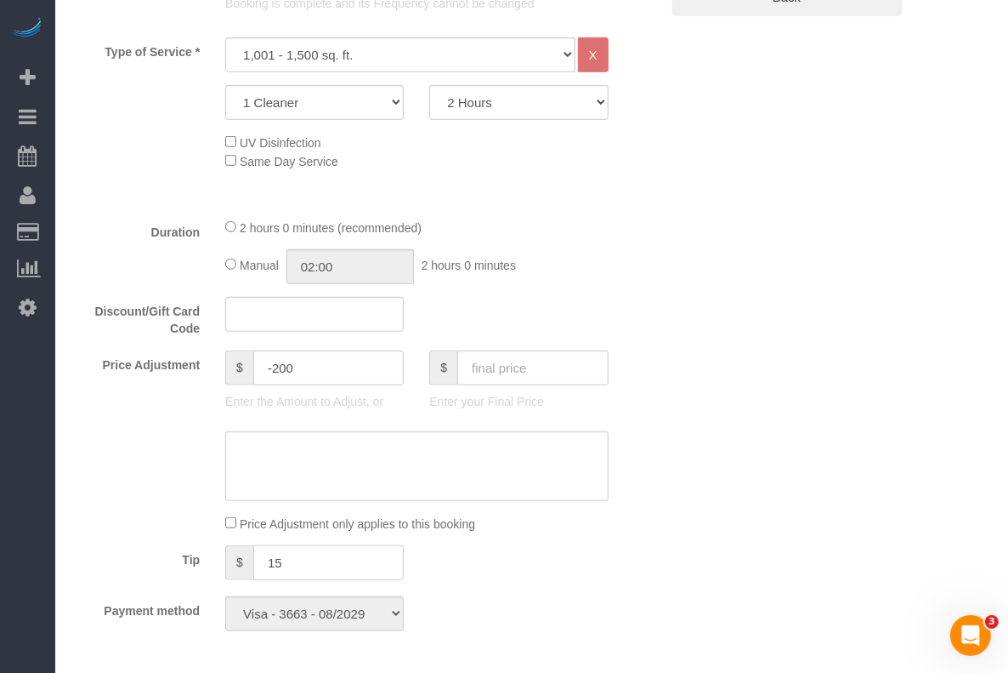
drag, startPoint x: 306, startPoint y: 584, endPoint x: 179, endPoint y: 568, distance: 128.6
click at [179, 568] on div "Tip $ 15" at bounding box center [366, 564] width 613 height 38
click at [321, 478] on textarea at bounding box center [416, 466] width 383 height 70
click at [400, 477] on textarea at bounding box center [416, 466] width 383 height 70
type textarea "c"
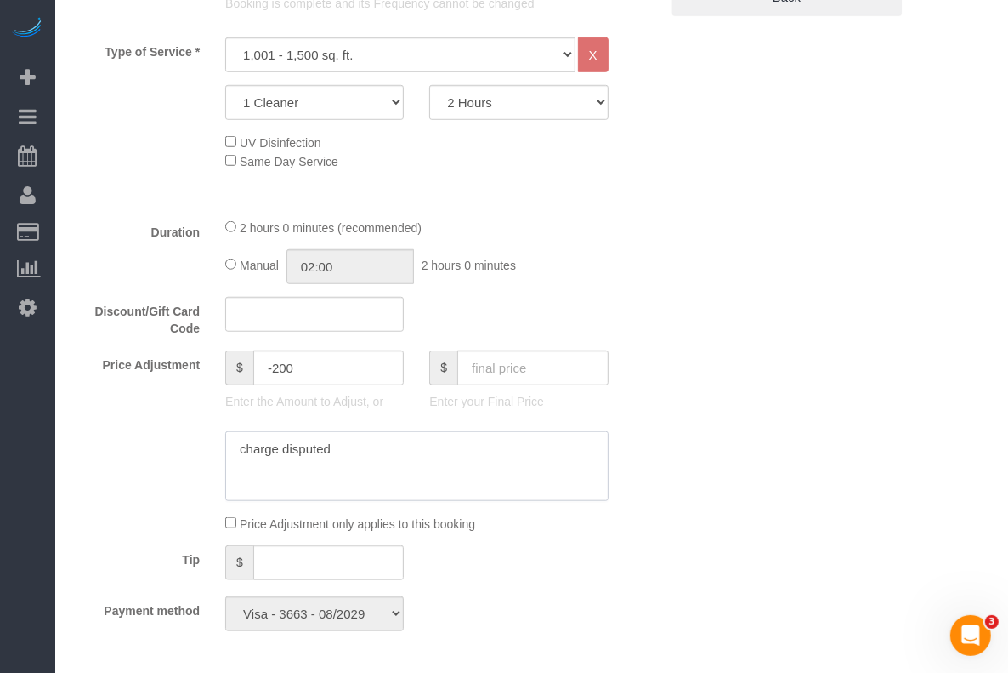
type textarea "charge disputed"
click at [795, 299] on div "Who Email esther.forika@yahoo.com Name * Esther Forika House Where Address 232 …" at bounding box center [531, 623] width 919 height 2610
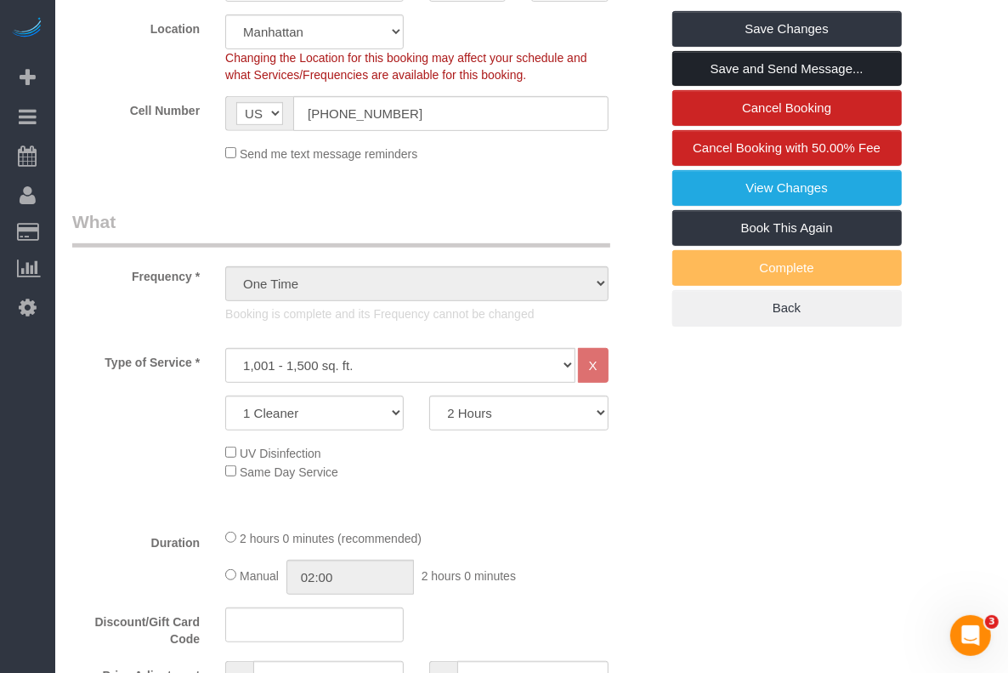
scroll to position [213, 0]
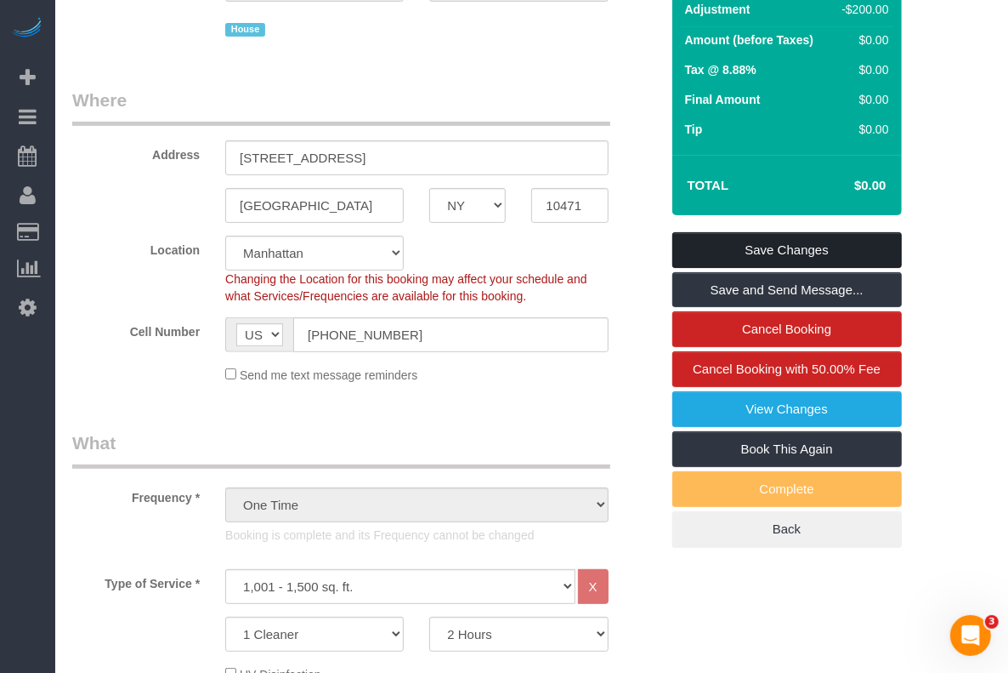
click at [762, 268] on link "Save Changes" at bounding box center [788, 250] width 230 height 36
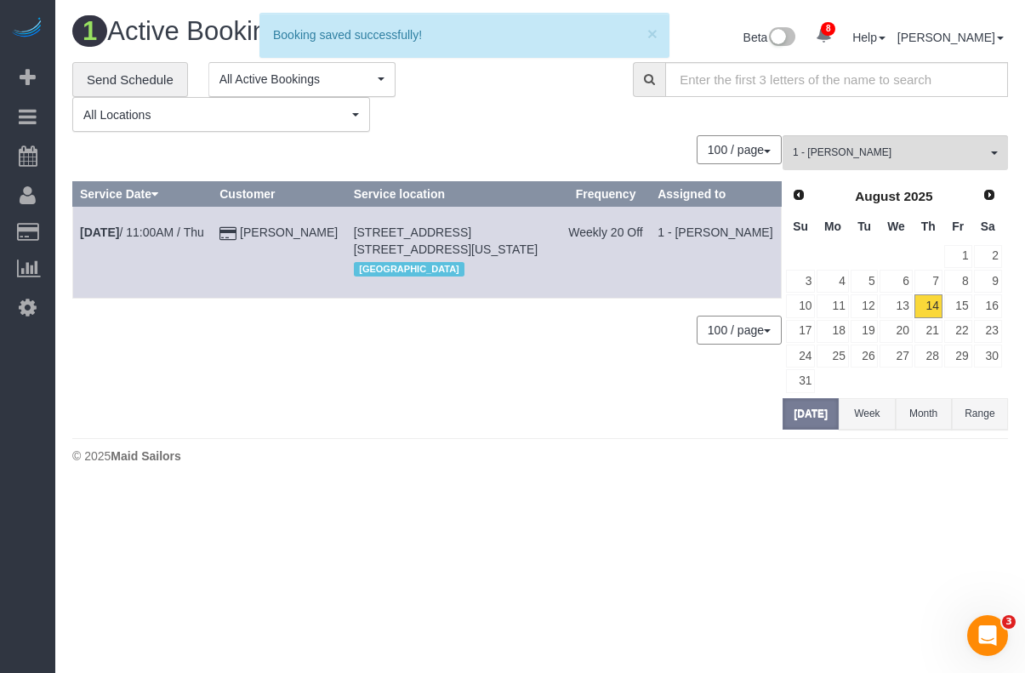
click at [950, 482] on div "× 1 Booking saved successfully! 1 Active Bookings Beta 8 Your Notifications You…" at bounding box center [539, 244] width 969 height 489
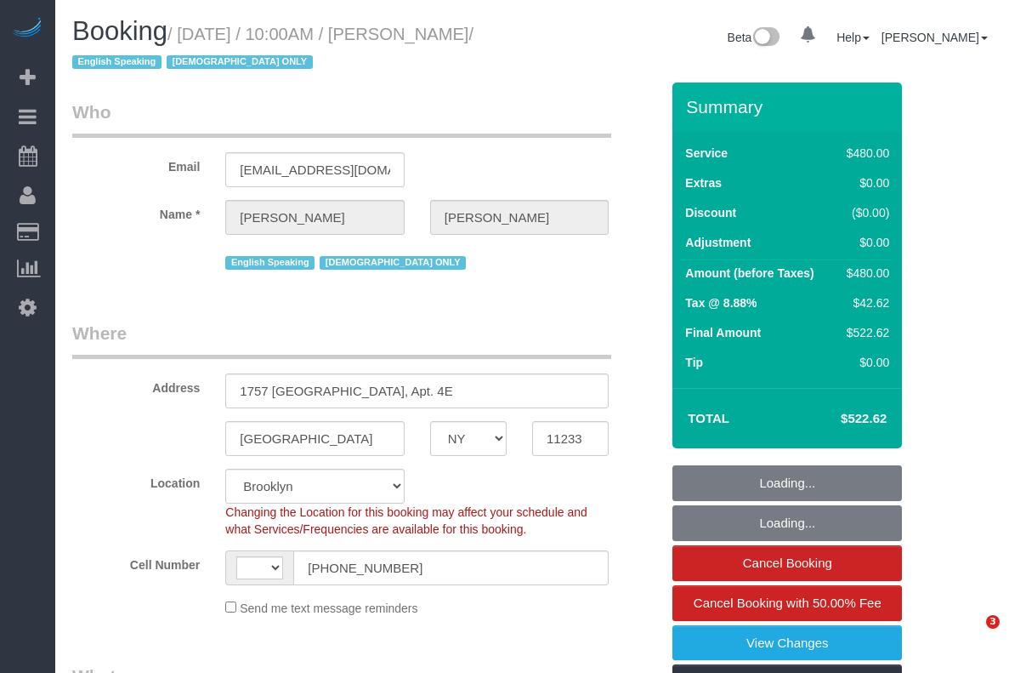
select select "NY"
select select "string:[GEOGRAPHIC_DATA]"
select select "object:706"
select select "spot1"
select select "number:89"
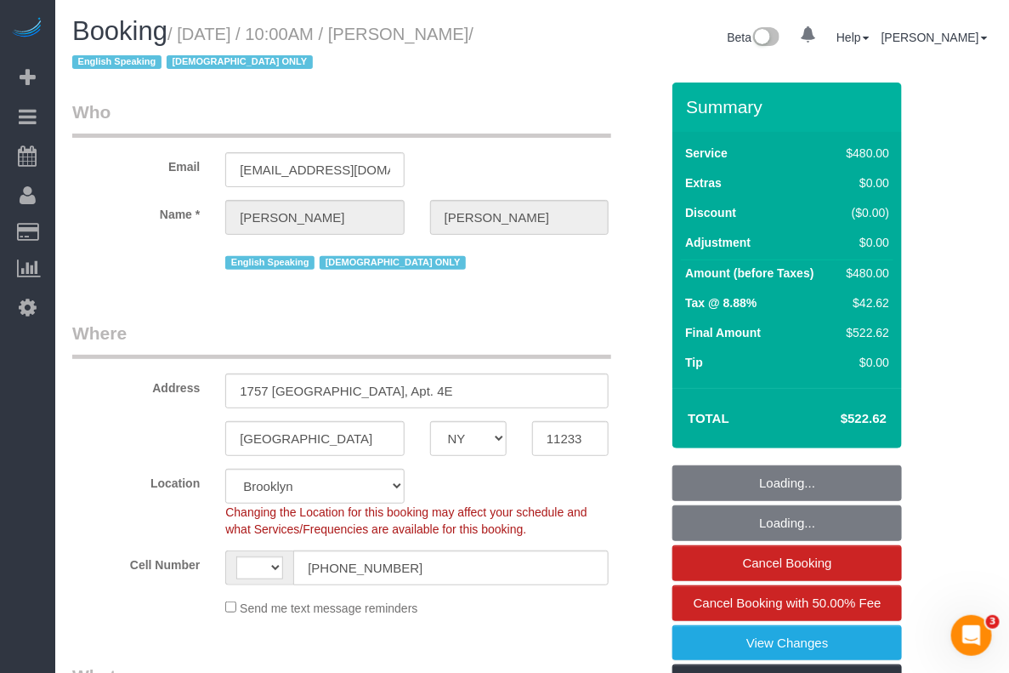
select select "number:90"
select select "number:15"
select select "number:5"
select select "2"
select select "180"
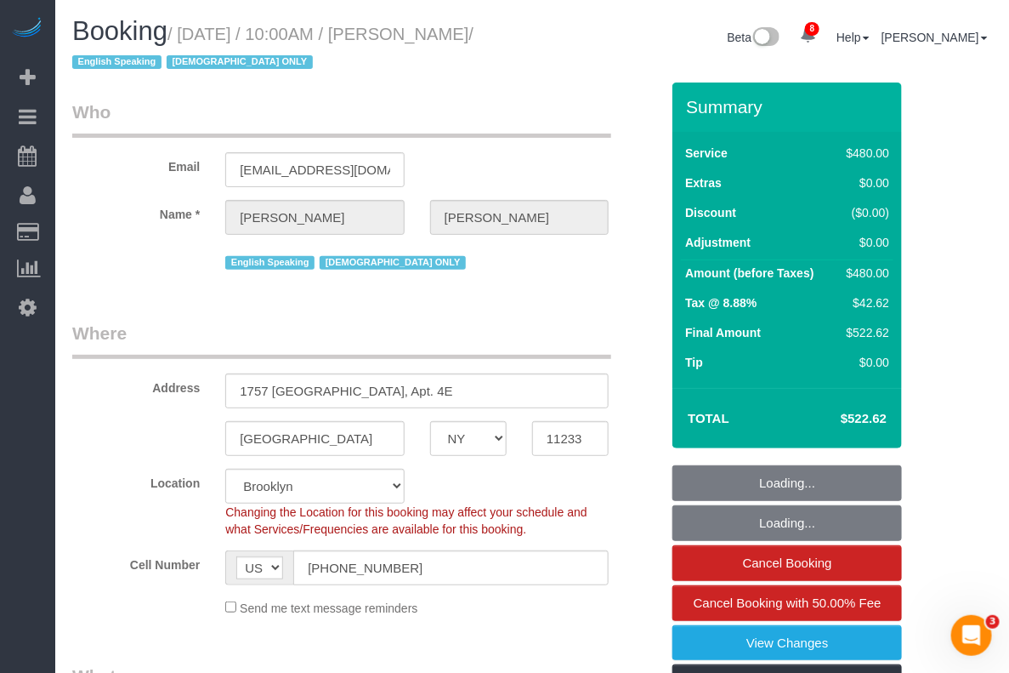
select select "object:1394"
select select "string:stripe-pm_1PZwTG4VGloSiKo7ZbGaZS1e"
